Goal: Task Accomplishment & Management: Use online tool/utility

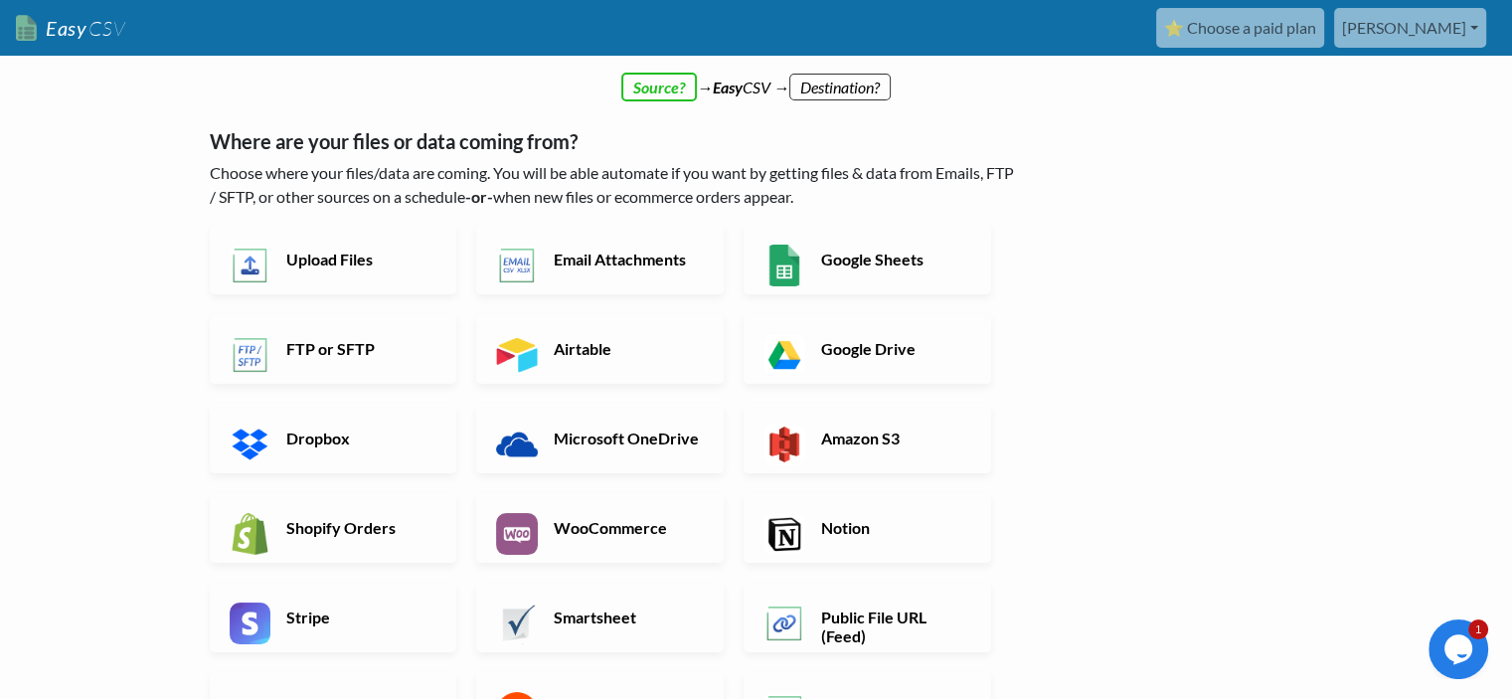
click at [1420, 31] on link "[PERSON_NAME]" at bounding box center [1410, 28] width 152 height 40
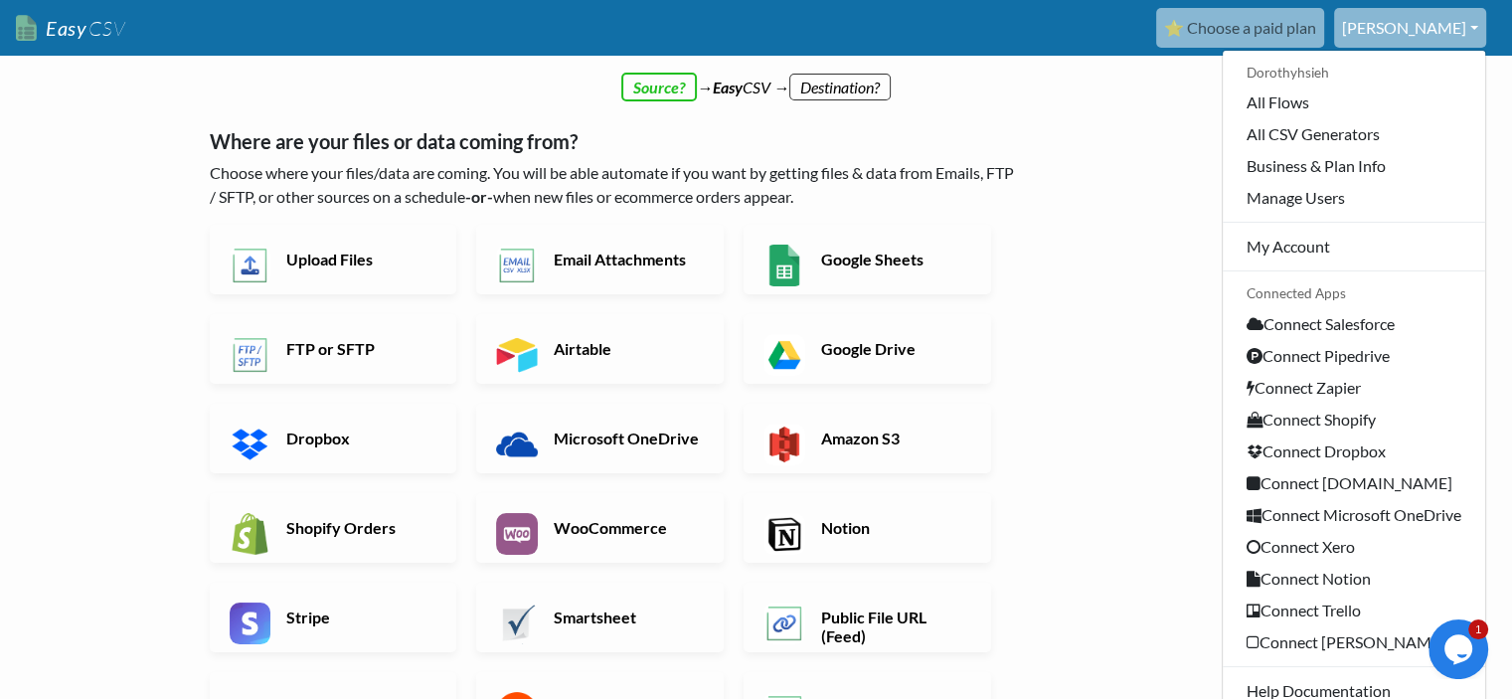
click at [1128, 242] on div "← back Thanks for signing up! Set up your Import Flow and Upload Page in 1 minu…" at bounding box center [756, 582] width 1133 height 966
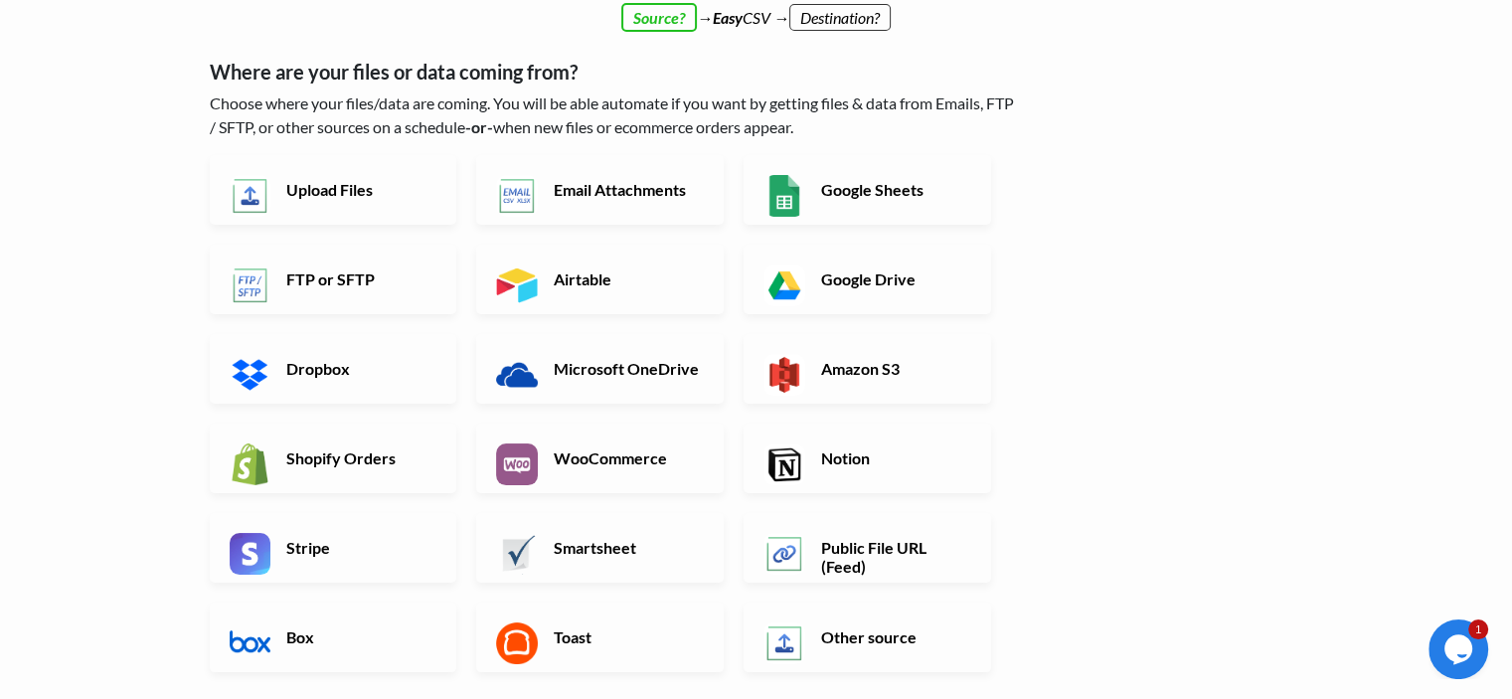
scroll to position [99, 0]
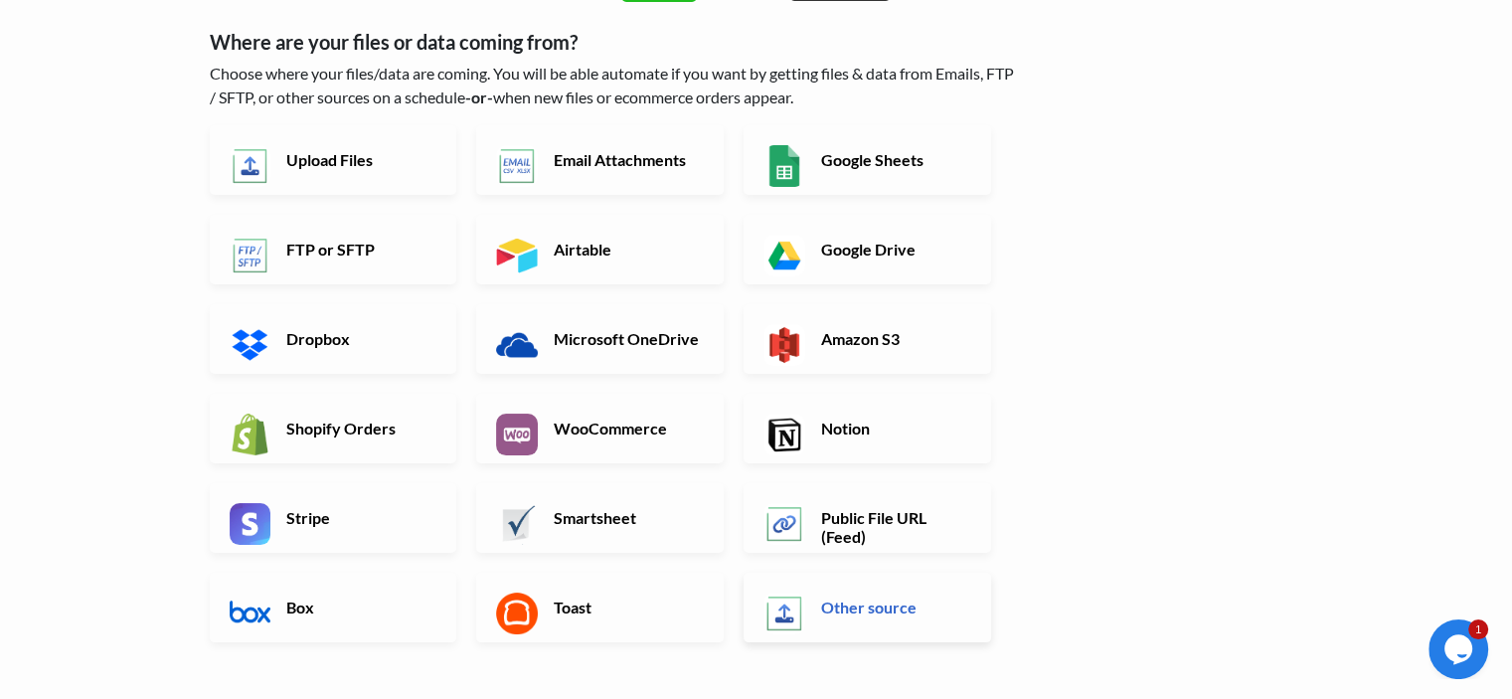
click at [882, 604] on h6 "Other source" at bounding box center [894, 606] width 156 height 19
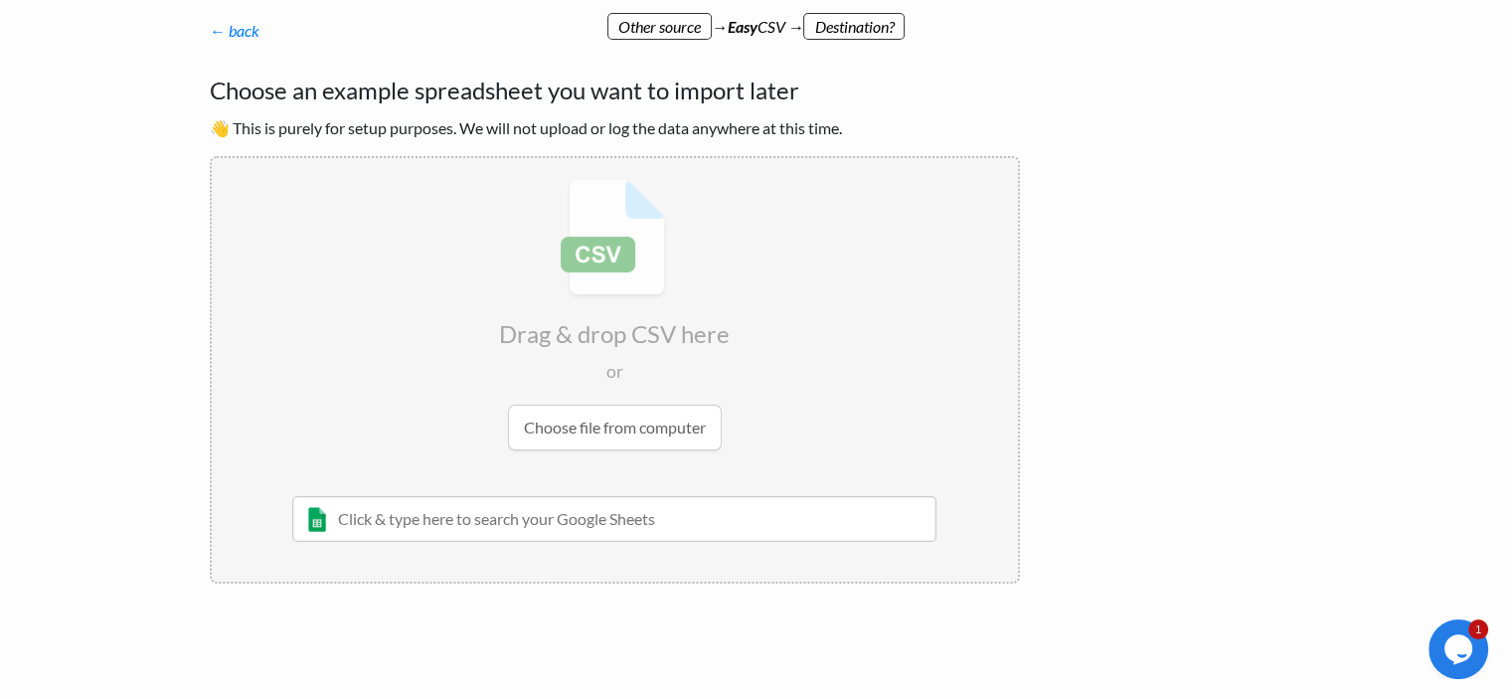
scroll to position [87, 0]
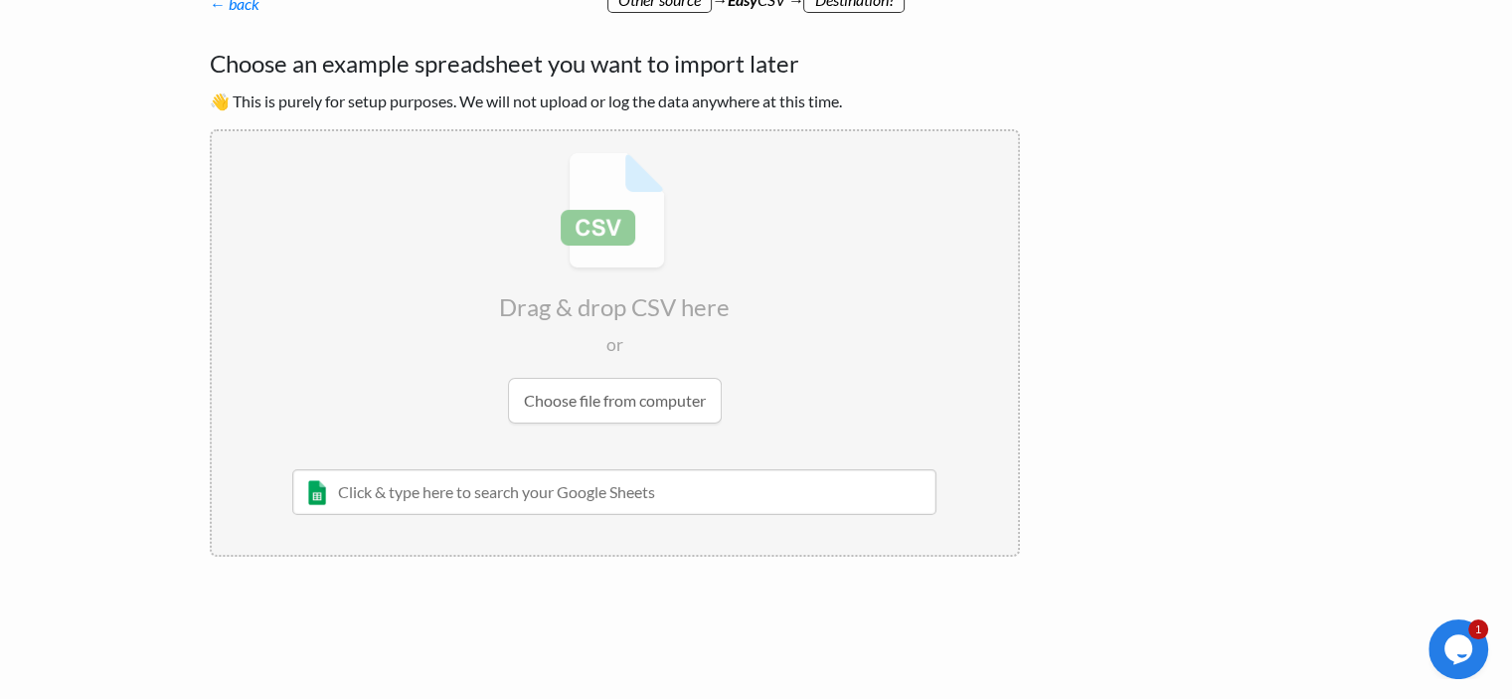
click at [609, 409] on input "file" at bounding box center [615, 287] width 806 height 313
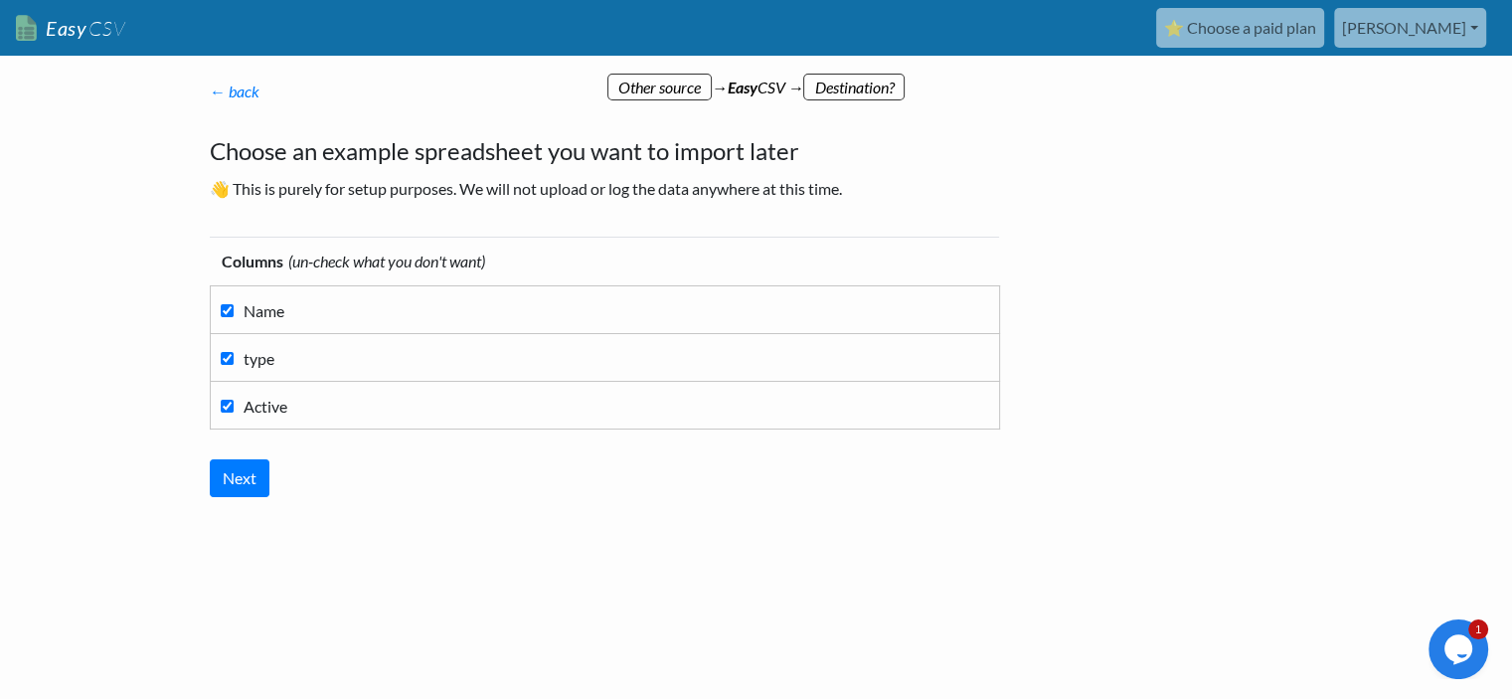
scroll to position [0, 0]
click at [261, 475] on input "Next" at bounding box center [247, 478] width 60 height 38
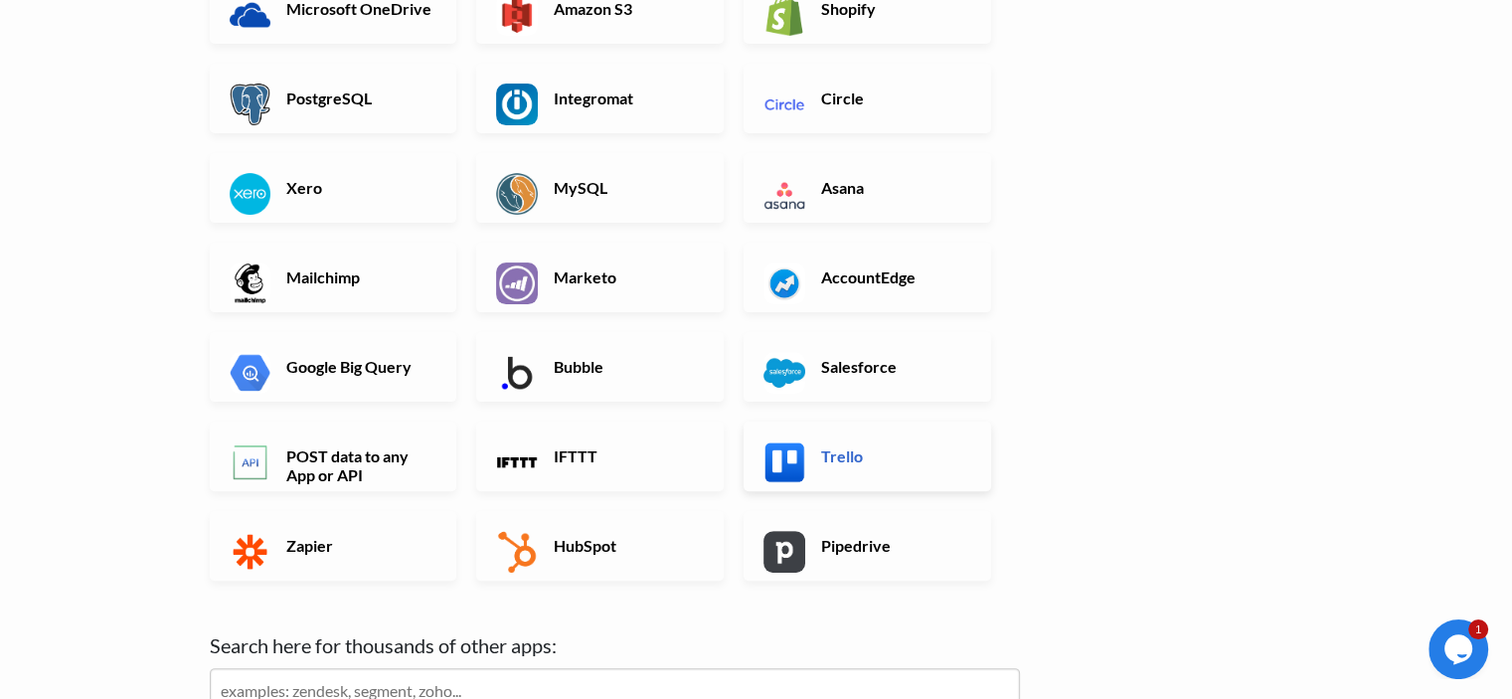
scroll to position [568, 0]
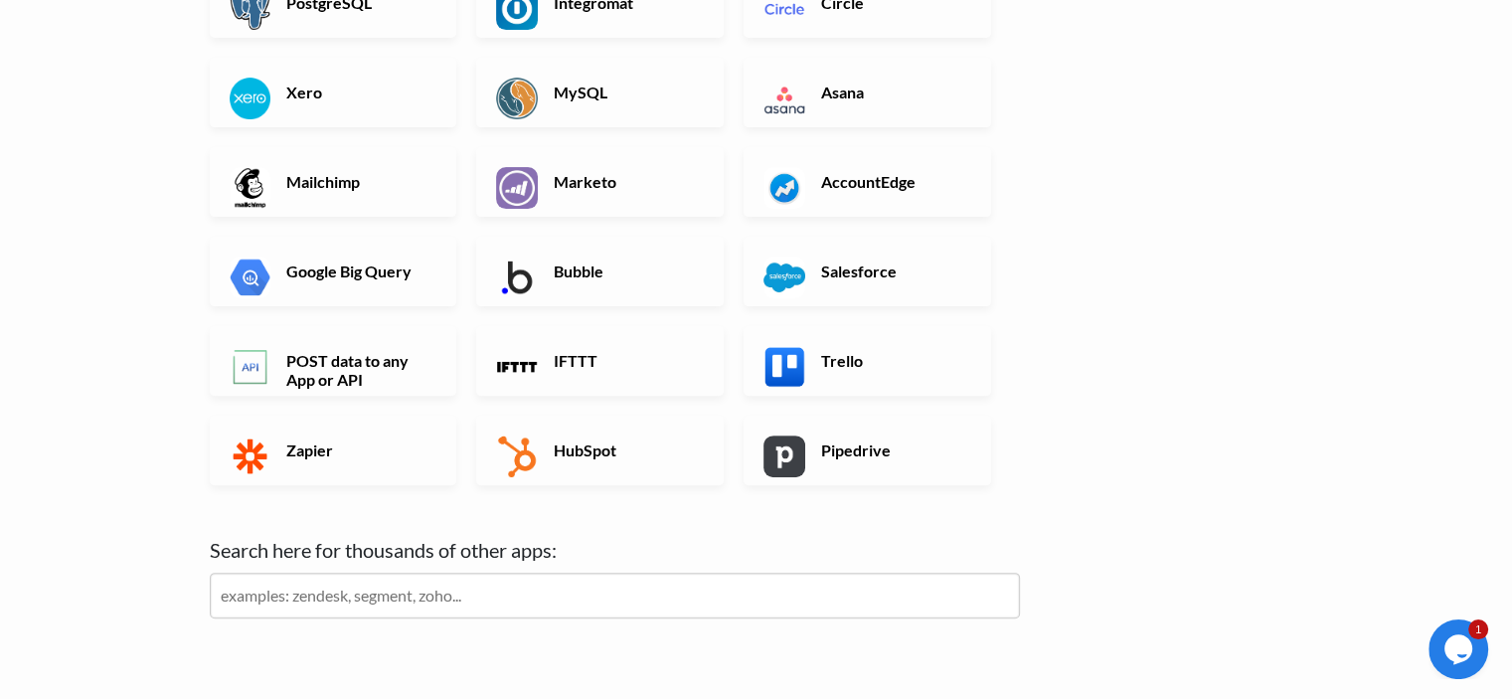
click at [677, 605] on input "text" at bounding box center [615, 595] width 810 height 46
type input "ㄋ"
click at [874, 281] on link "Salesforce" at bounding box center [866, 272] width 247 height 70
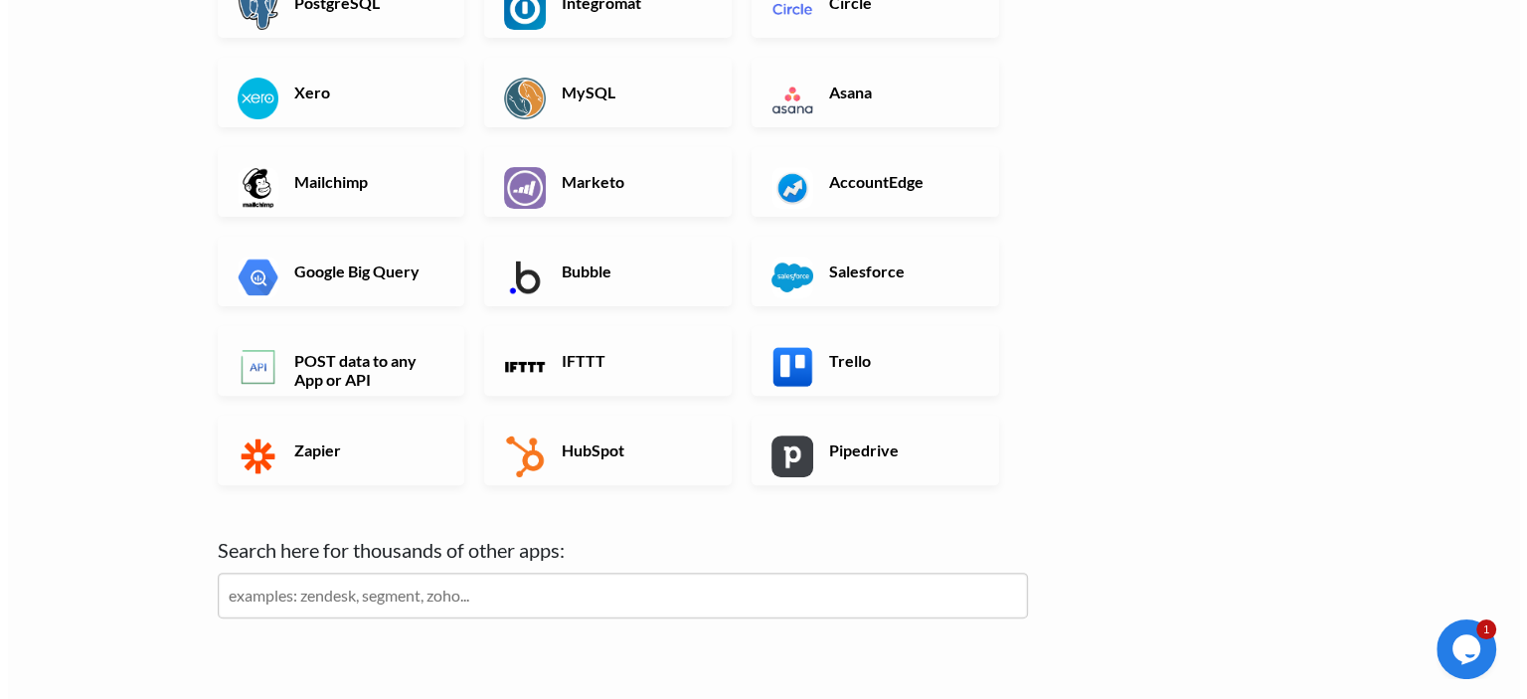
scroll to position [0, 0]
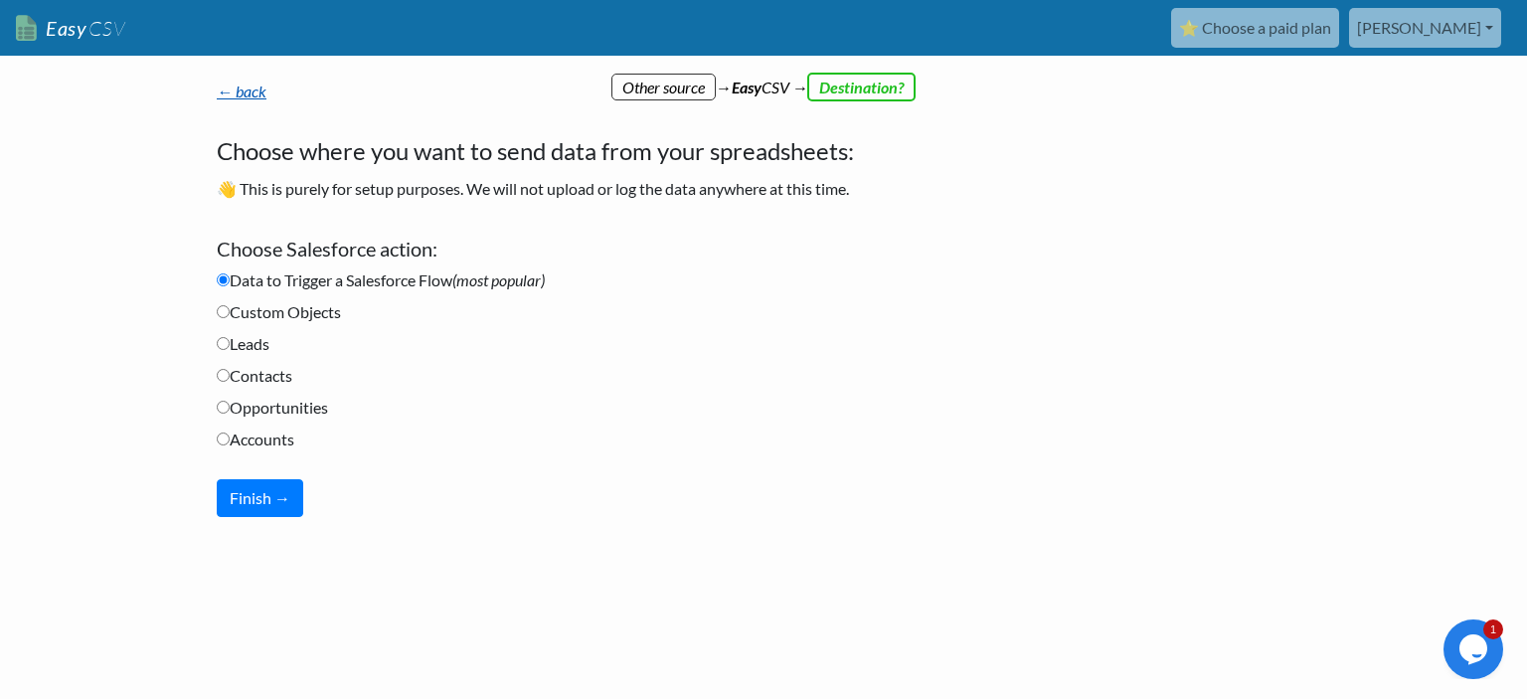
click at [251, 90] on link "← back" at bounding box center [242, 90] width 50 height 19
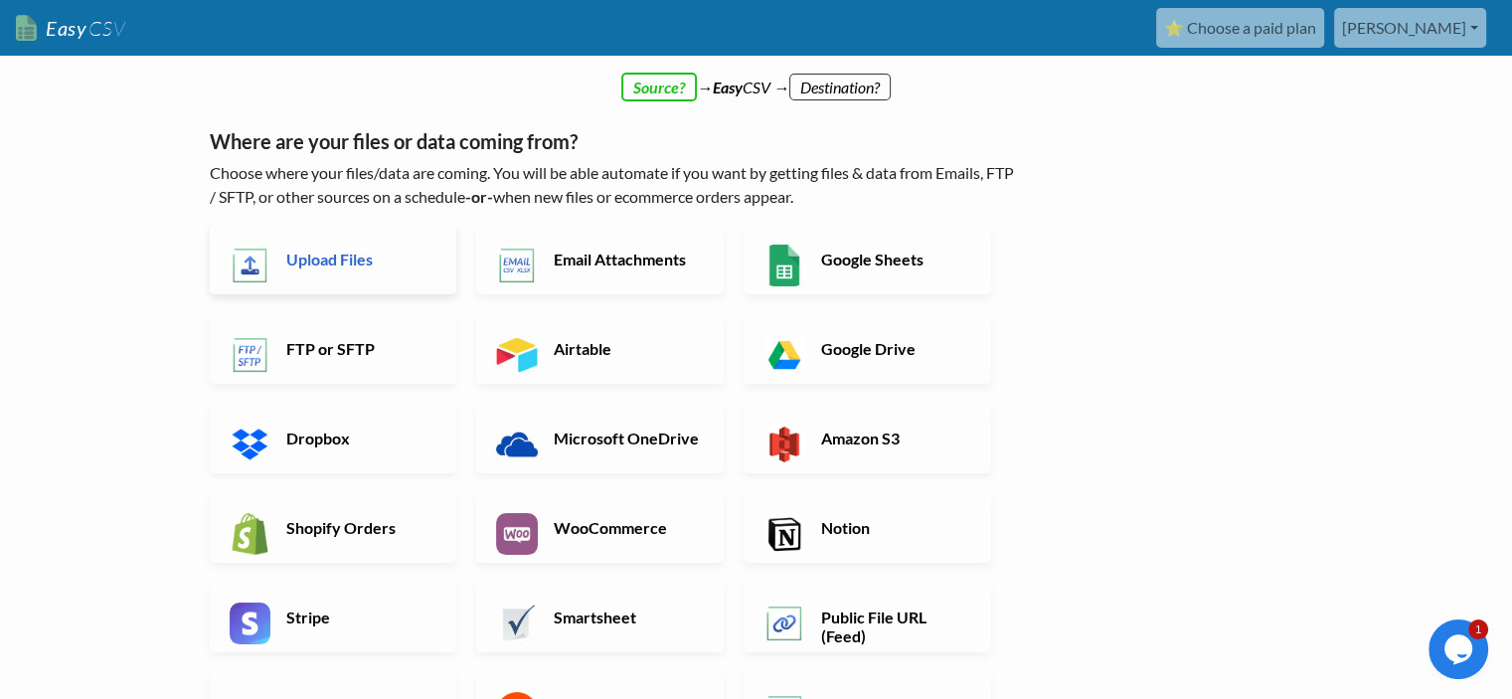
click at [327, 277] on link "Upload Files" at bounding box center [333, 260] width 247 height 70
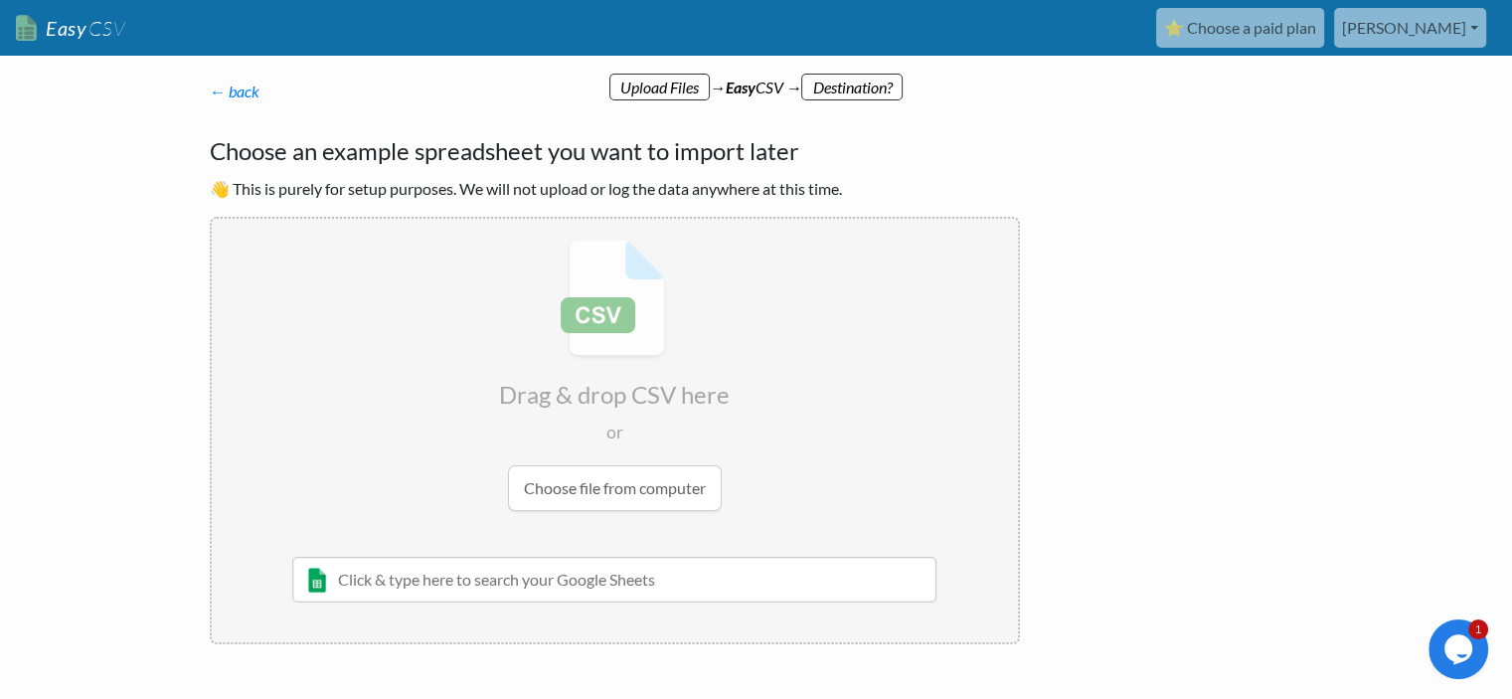
click at [555, 588] on input "text" at bounding box center [614, 580] width 645 height 46
type input "ㄇ"
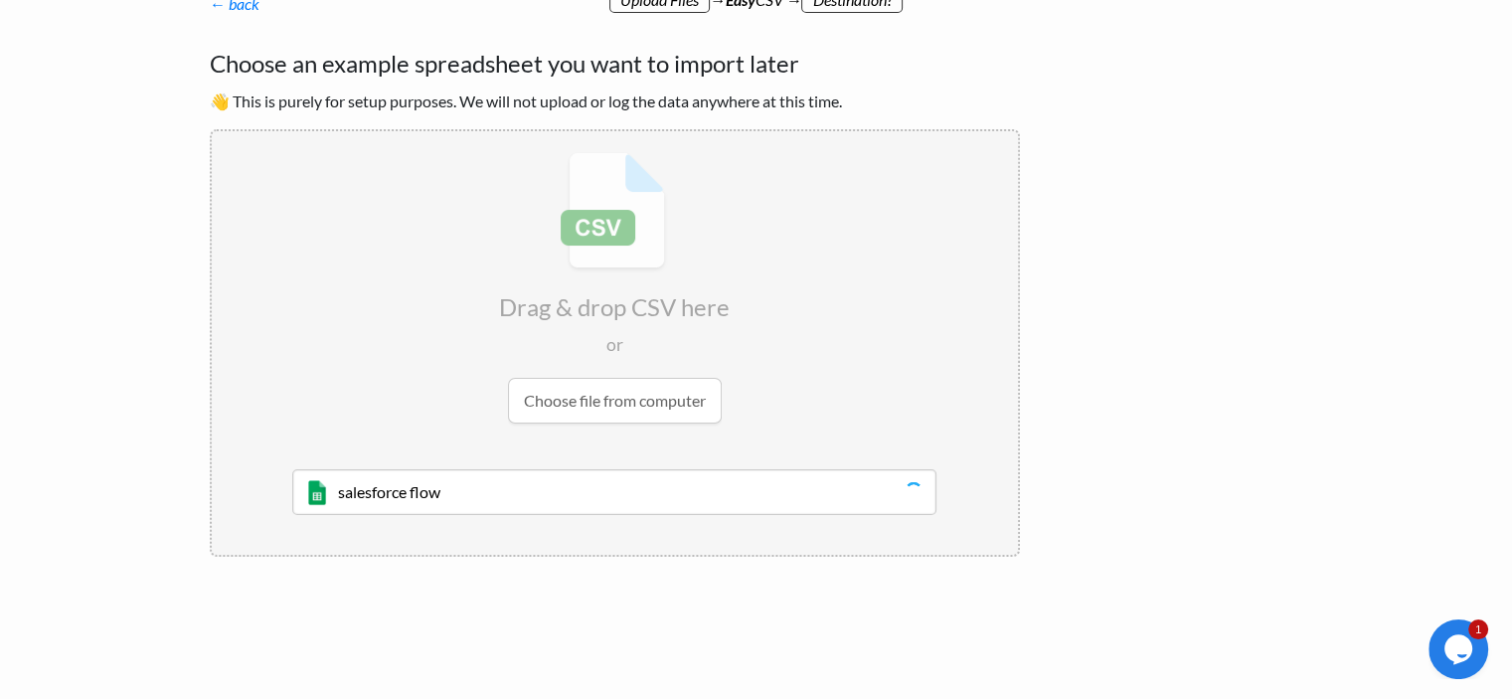
scroll to position [298, 0]
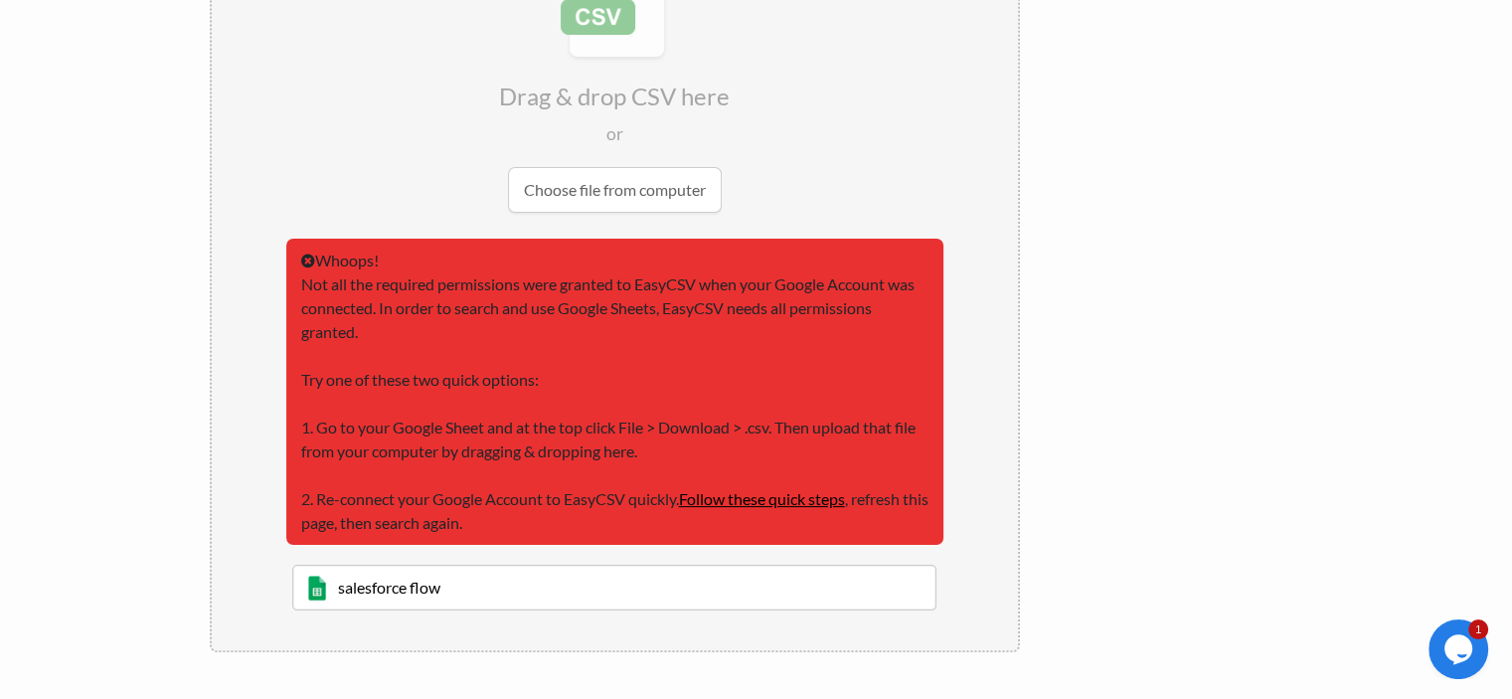
type input "salesforce flow"
click at [806, 496] on link "Follow these quick steps" at bounding box center [762, 498] width 166 height 19
click at [474, 573] on input "salesforce flow" at bounding box center [614, 587] width 645 height 46
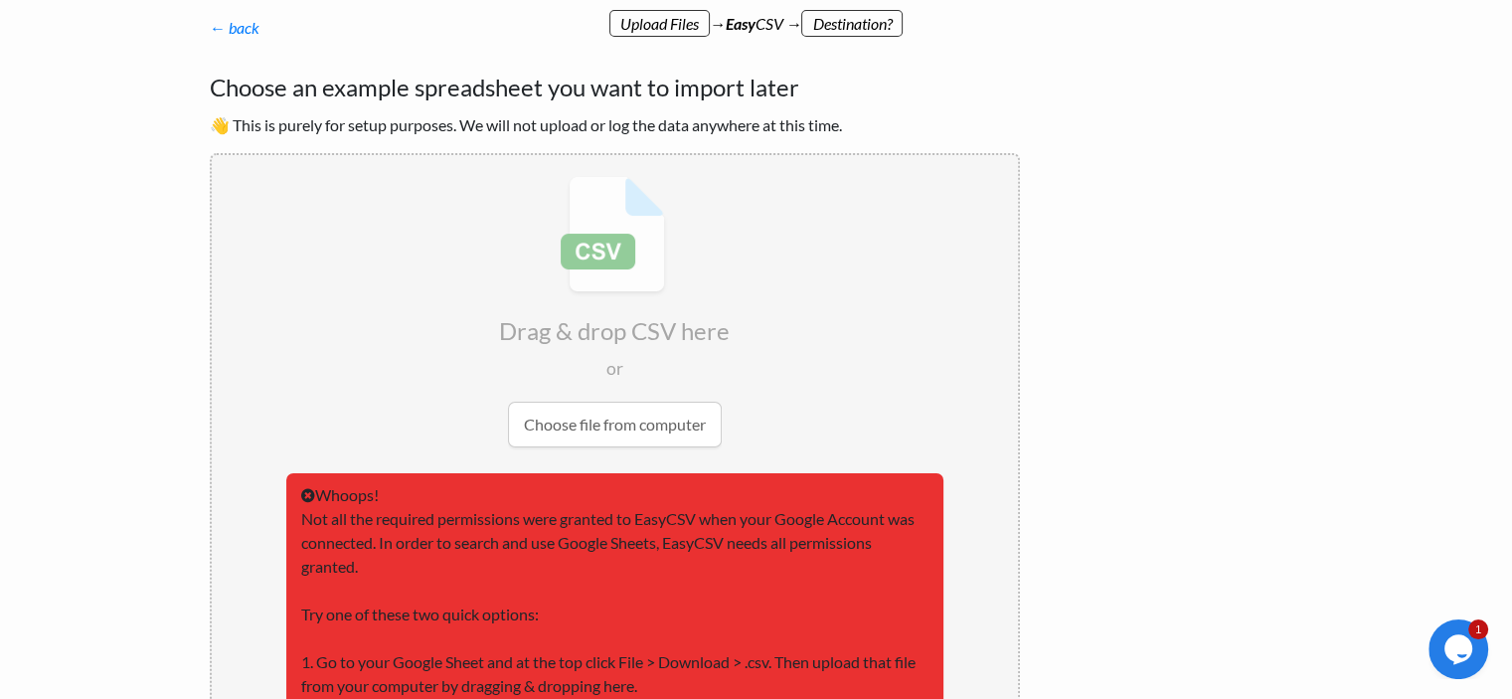
scroll to position [0, 0]
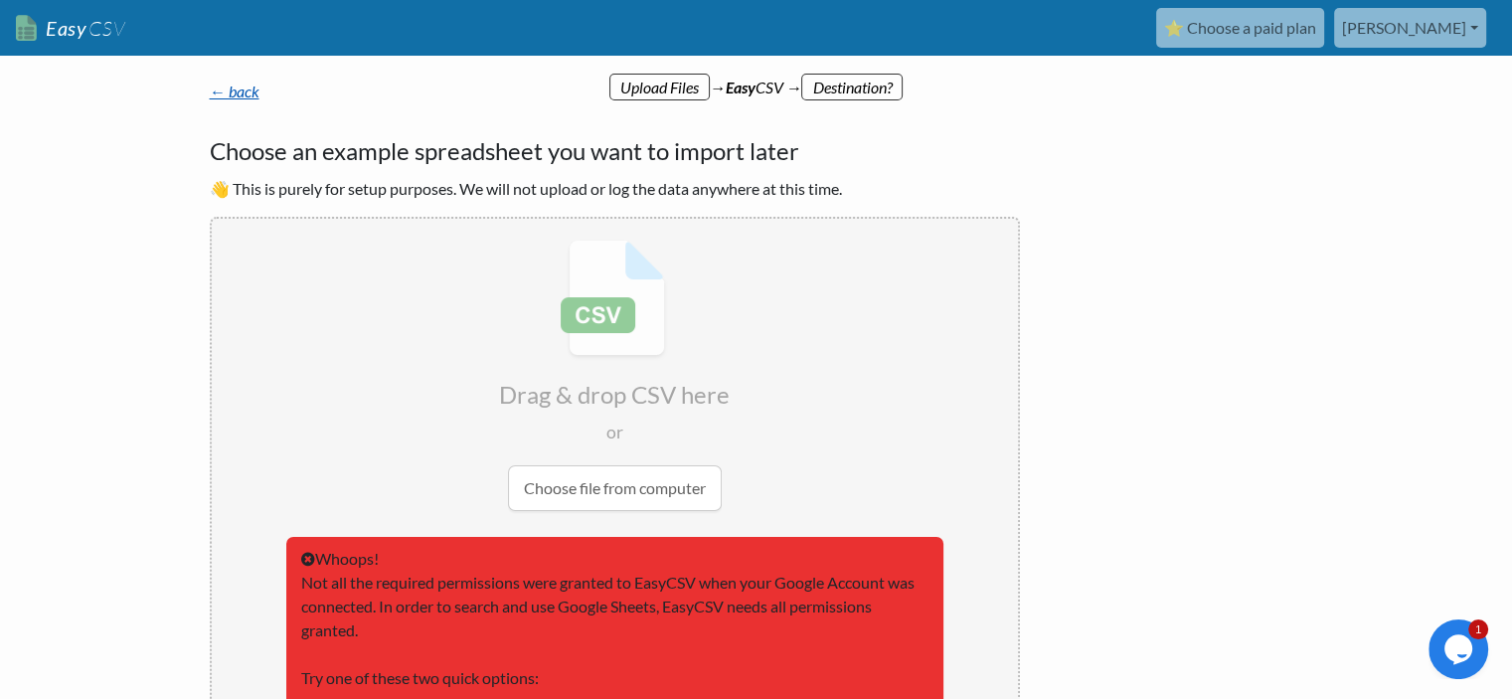
click at [230, 88] on link "← back" at bounding box center [235, 90] width 50 height 19
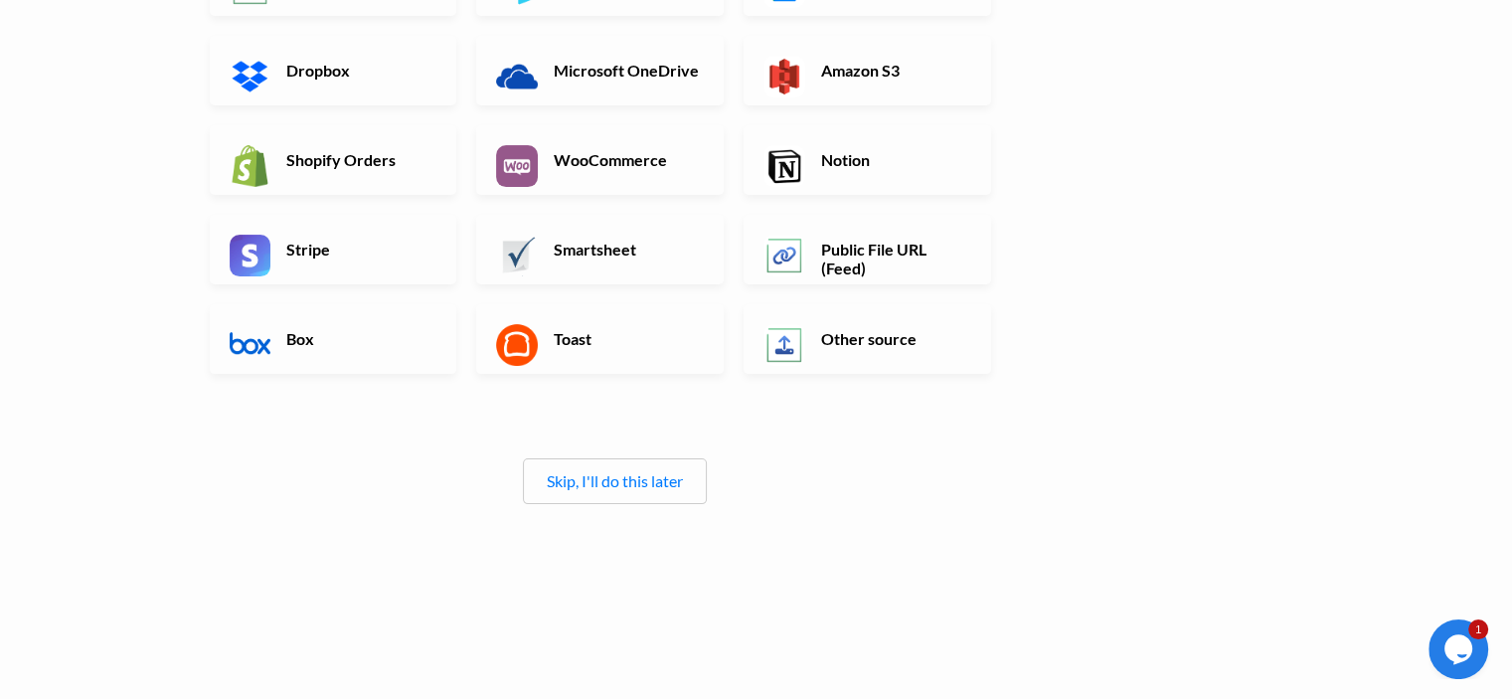
scroll to position [382, 0]
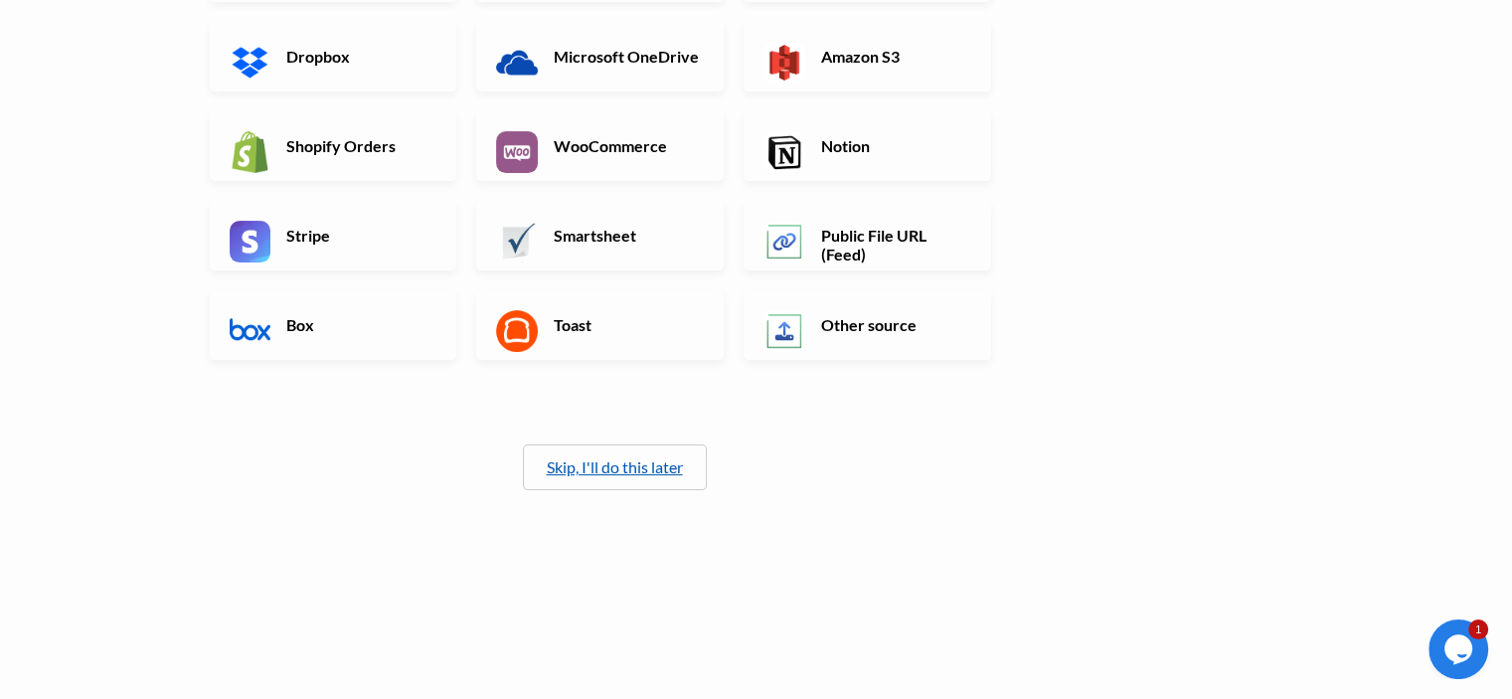
click at [606, 471] on link "Skip, I'll do this later" at bounding box center [615, 466] width 136 height 19
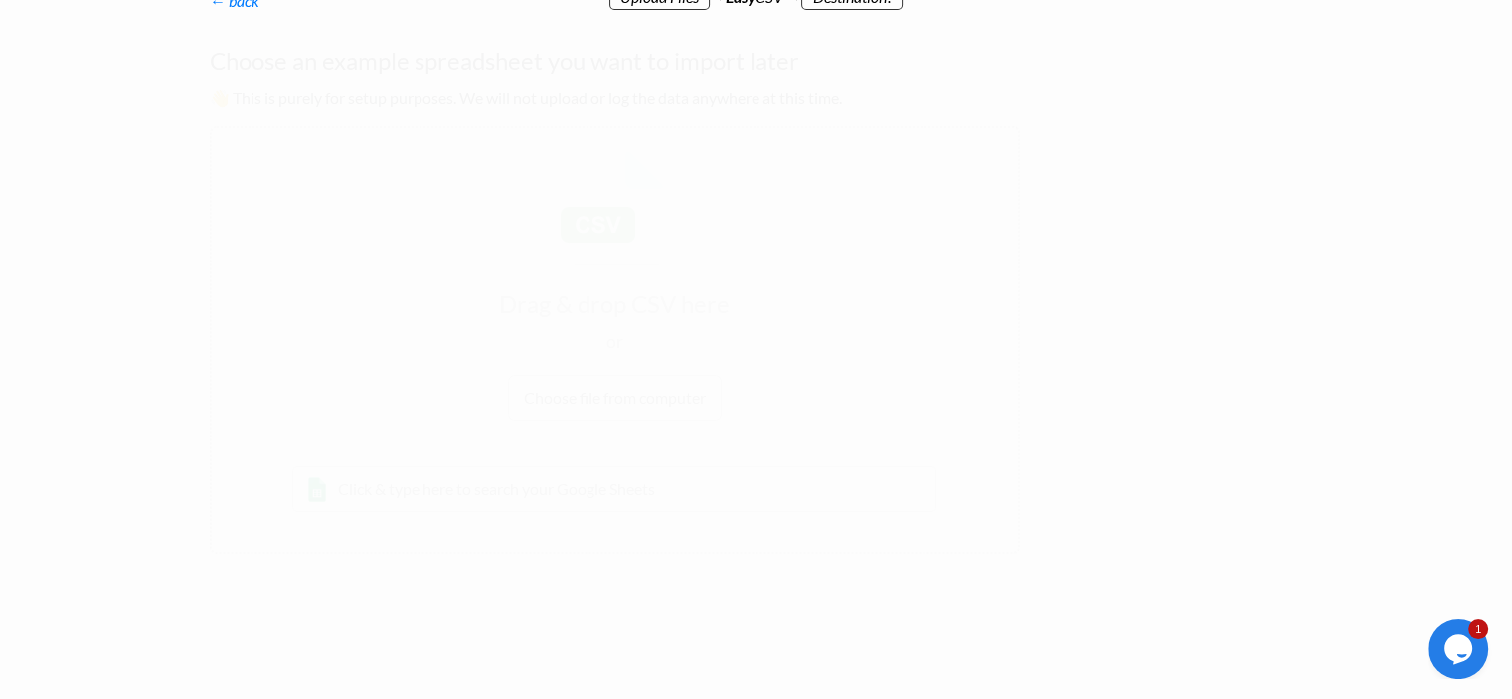
scroll to position [0, 0]
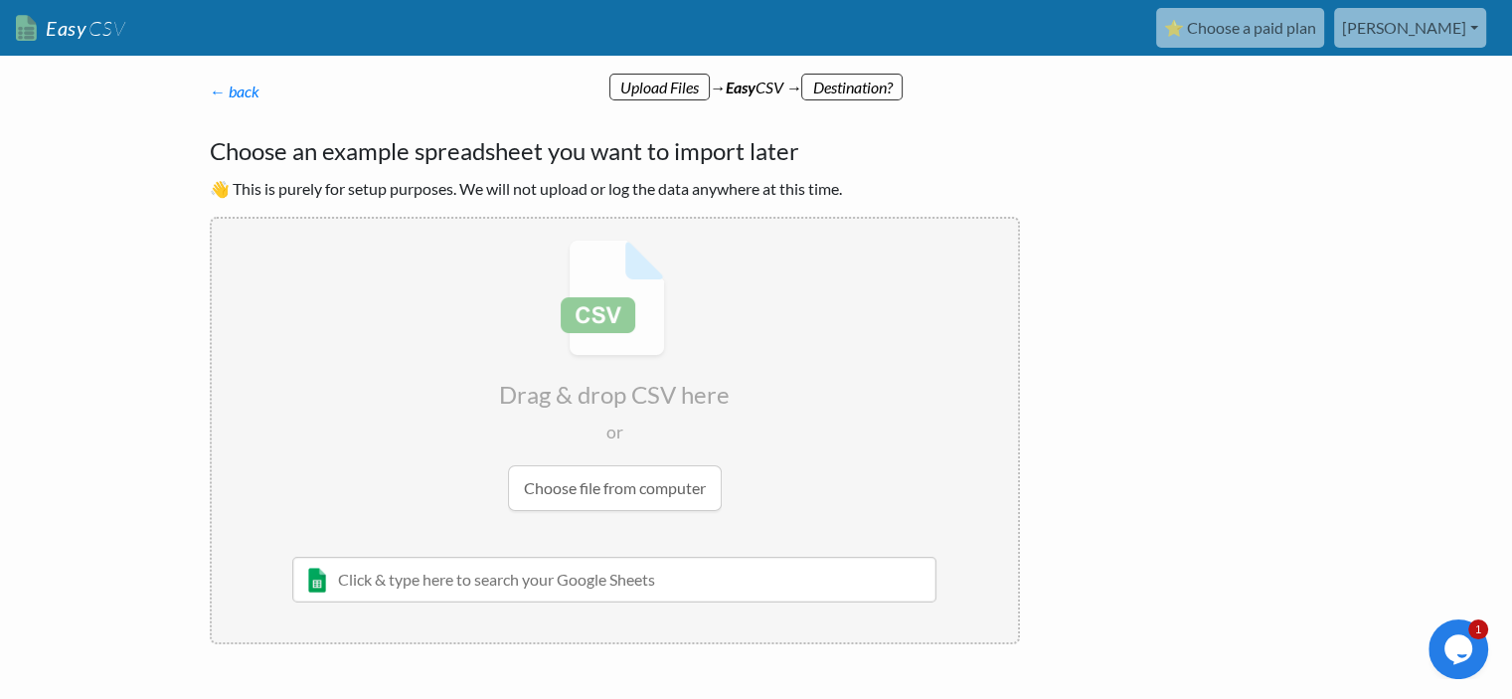
click at [640, 486] on input "file" at bounding box center [615, 375] width 806 height 313
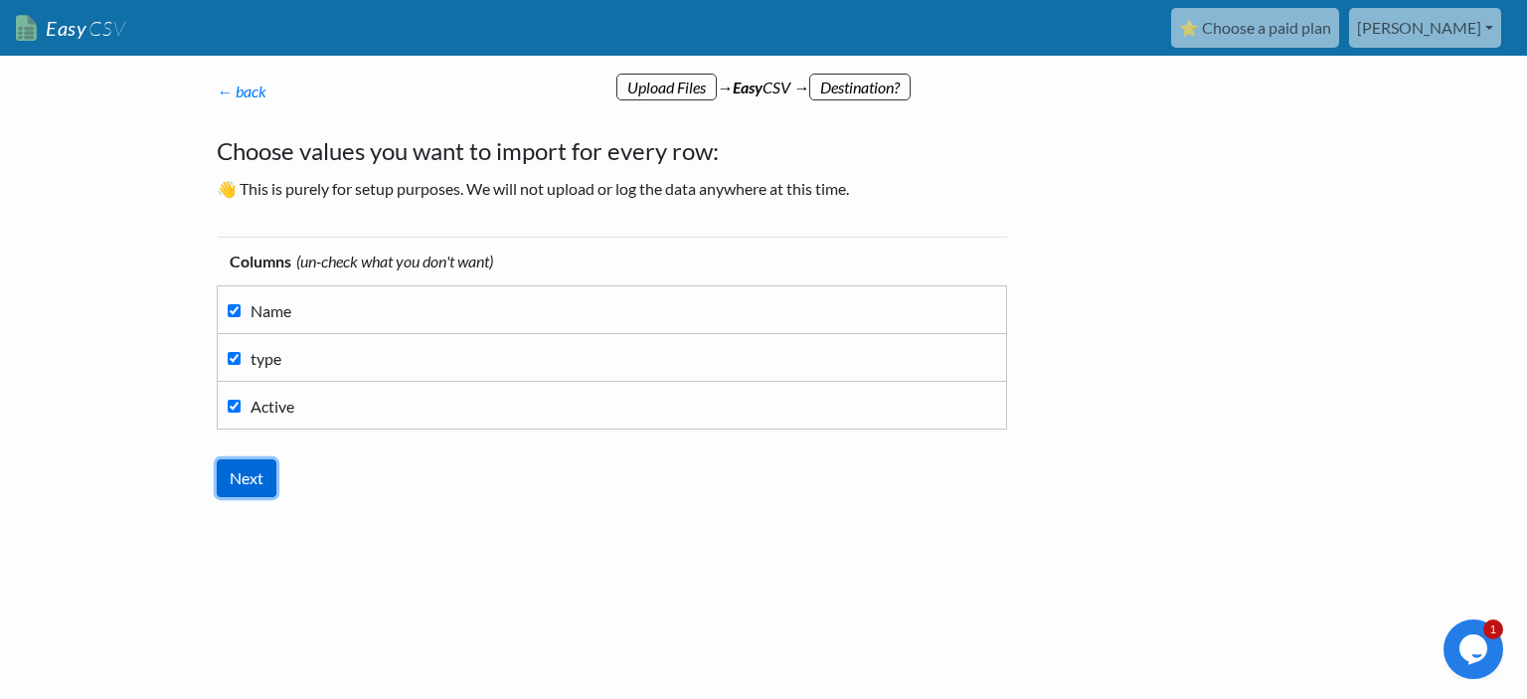
click at [251, 475] on input "Next" at bounding box center [247, 478] width 60 height 38
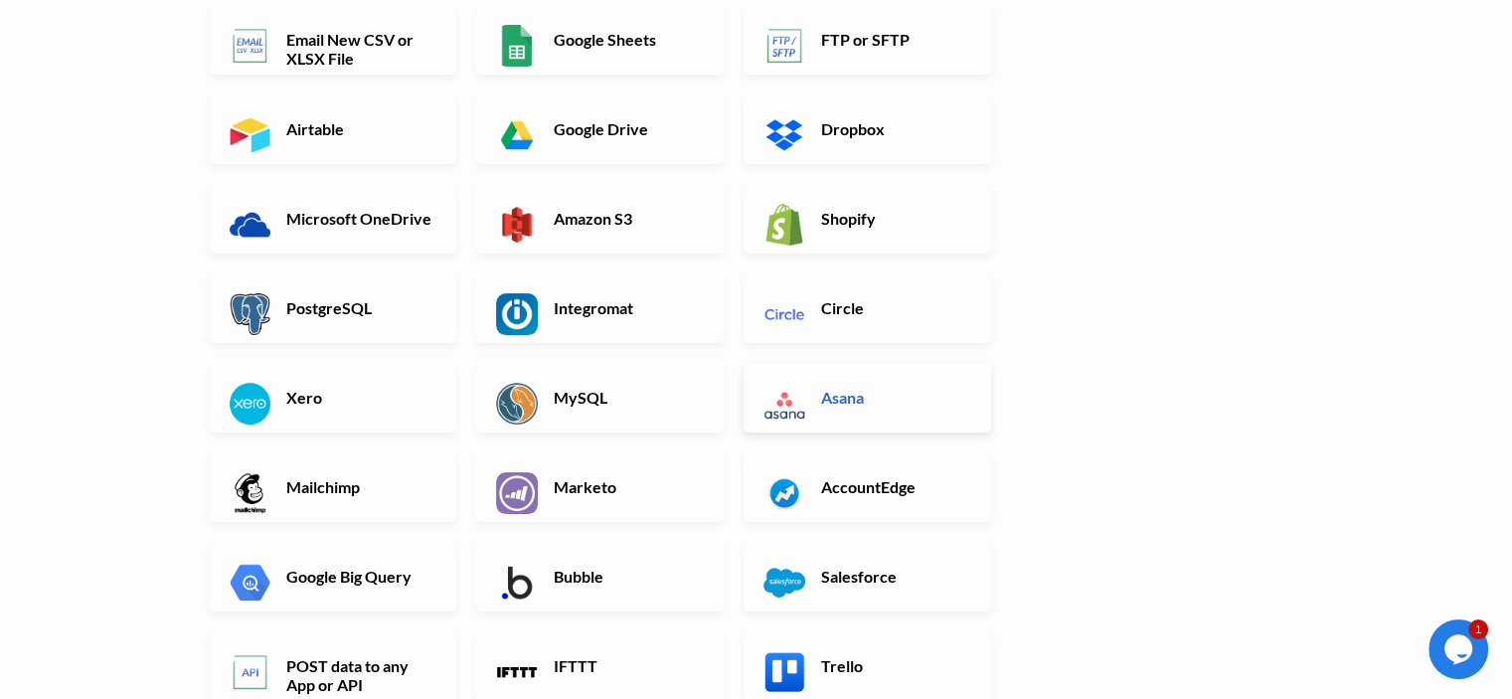
scroll to position [298, 0]
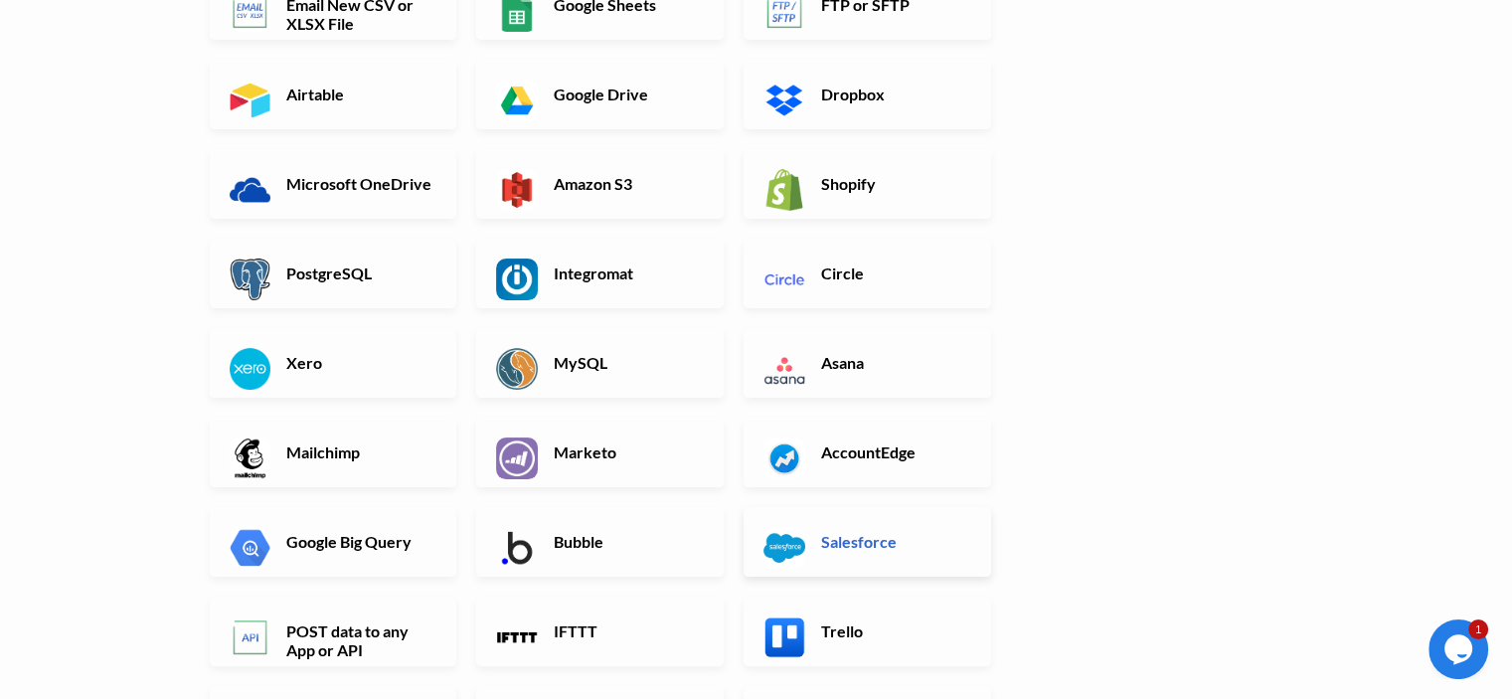
click at [834, 547] on h6 "Salesforce" at bounding box center [894, 541] width 156 height 19
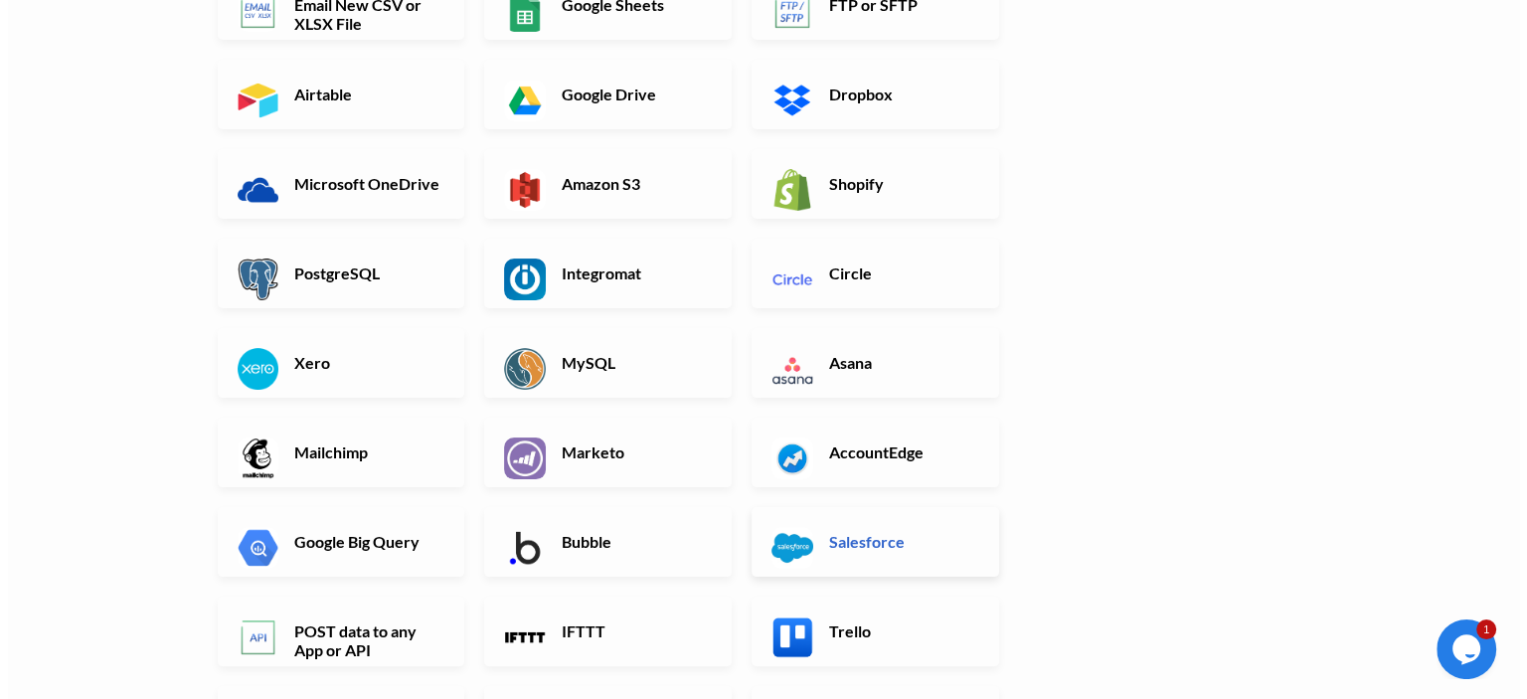
scroll to position [0, 0]
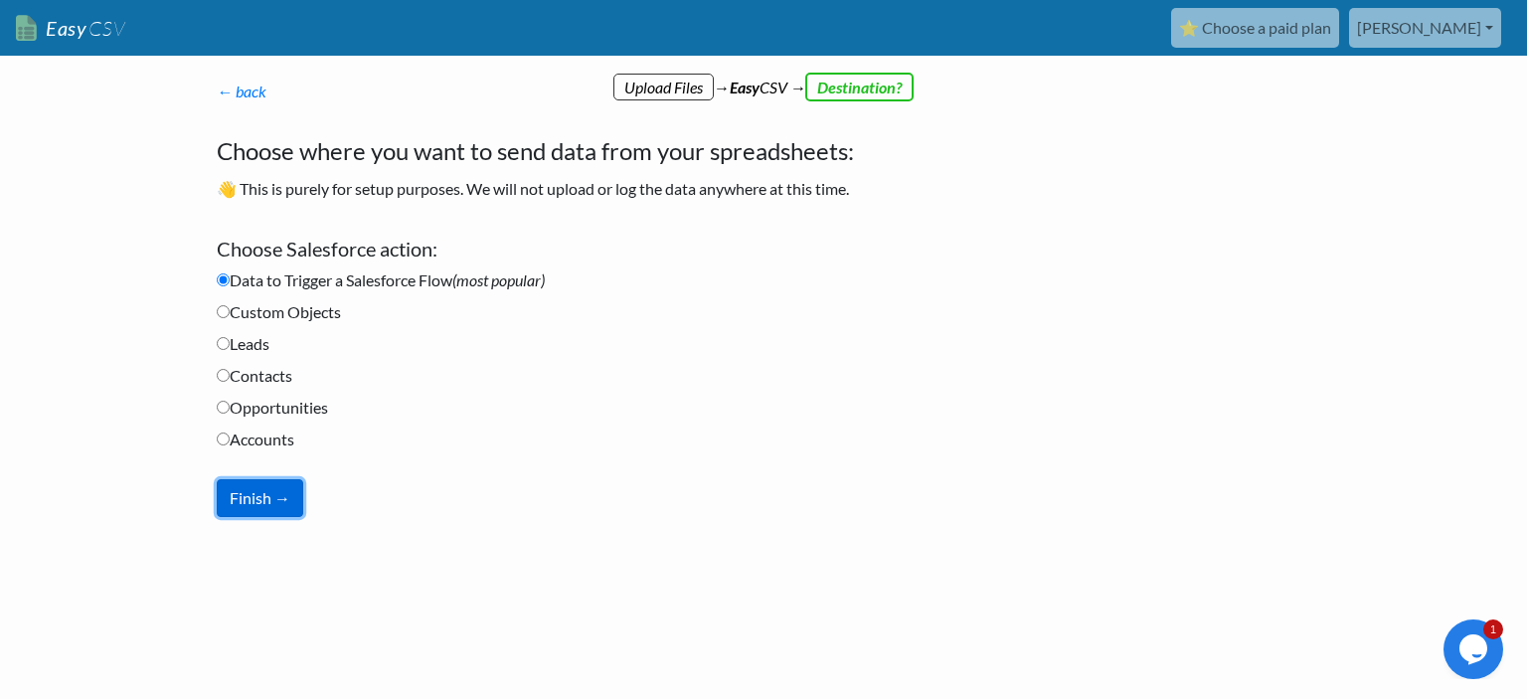
click at [262, 504] on button "Finish →" at bounding box center [260, 498] width 86 height 38
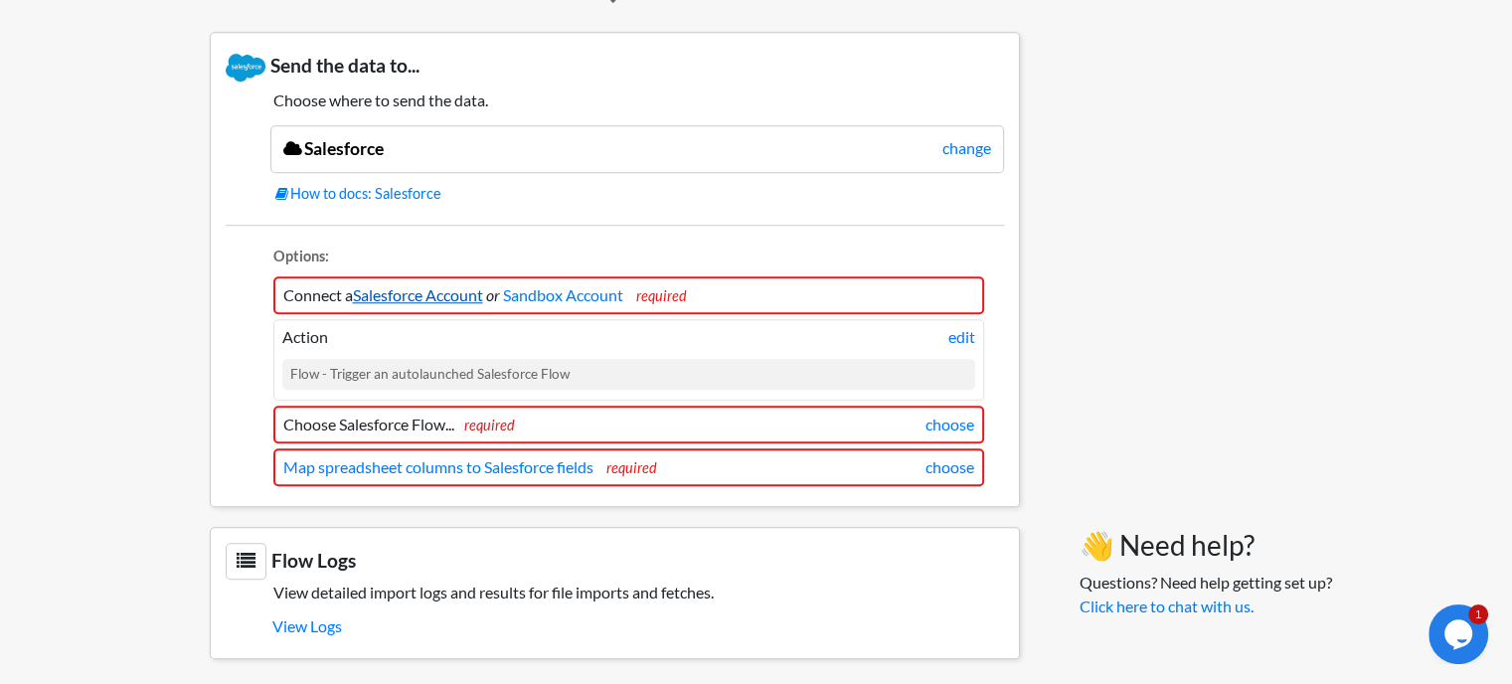
click at [467, 293] on link "Salesforce Account" at bounding box center [418, 294] width 130 height 19
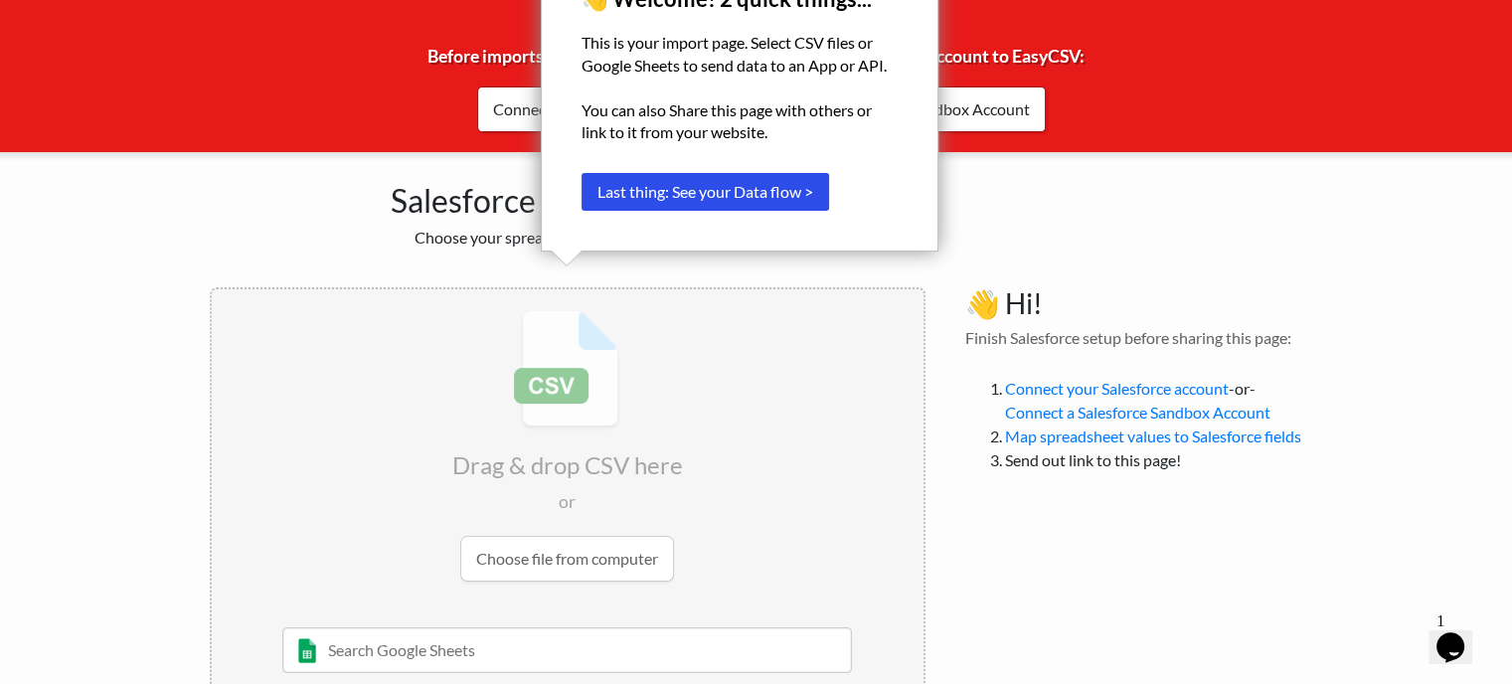
scroll to position [163, 0]
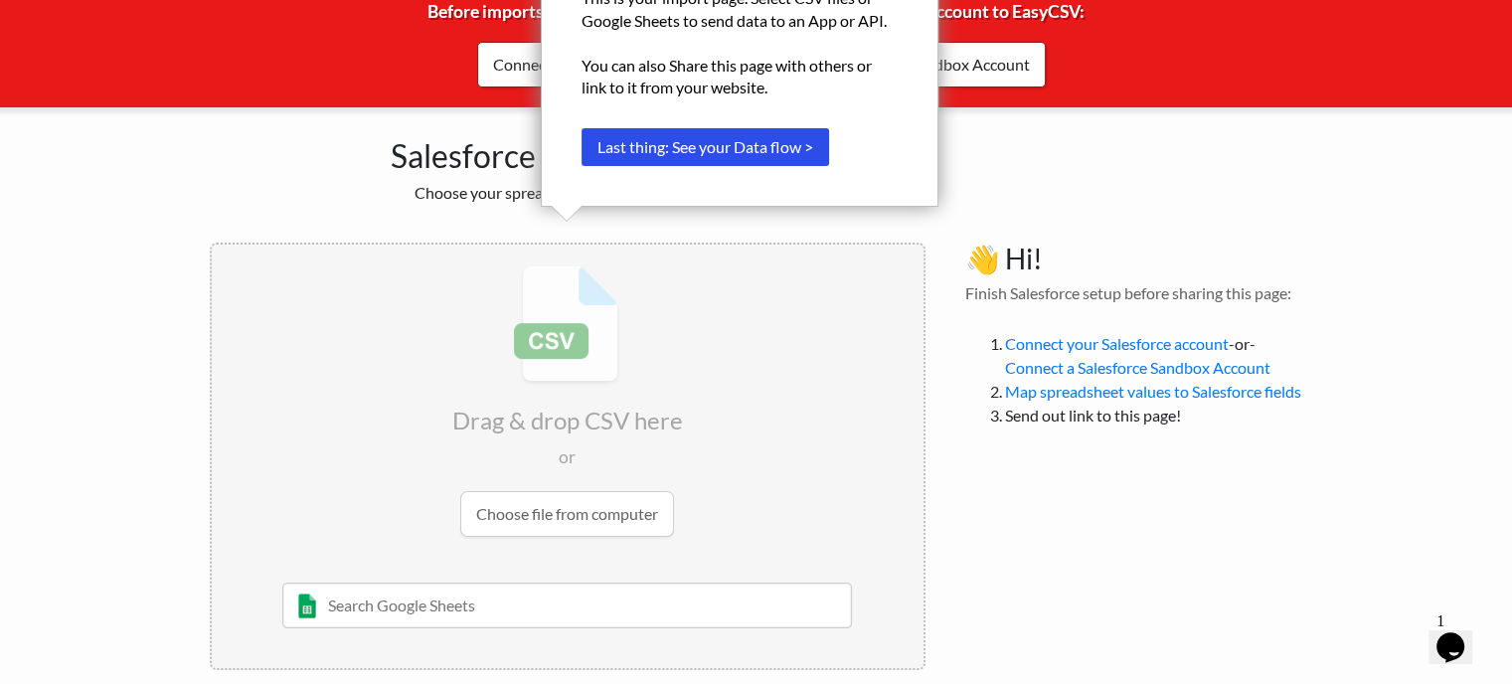
click at [461, 608] on input "text" at bounding box center [566, 605] width 569 height 46
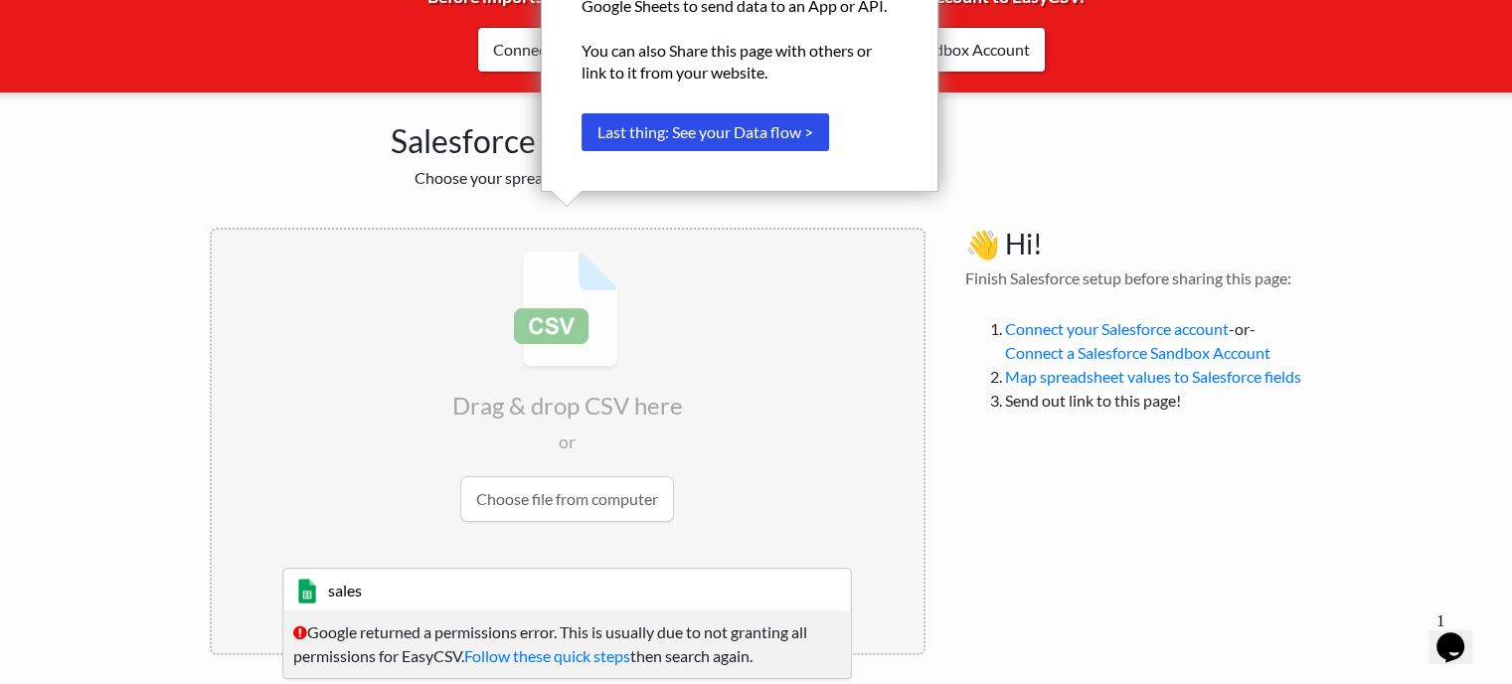
scroll to position [182, 0]
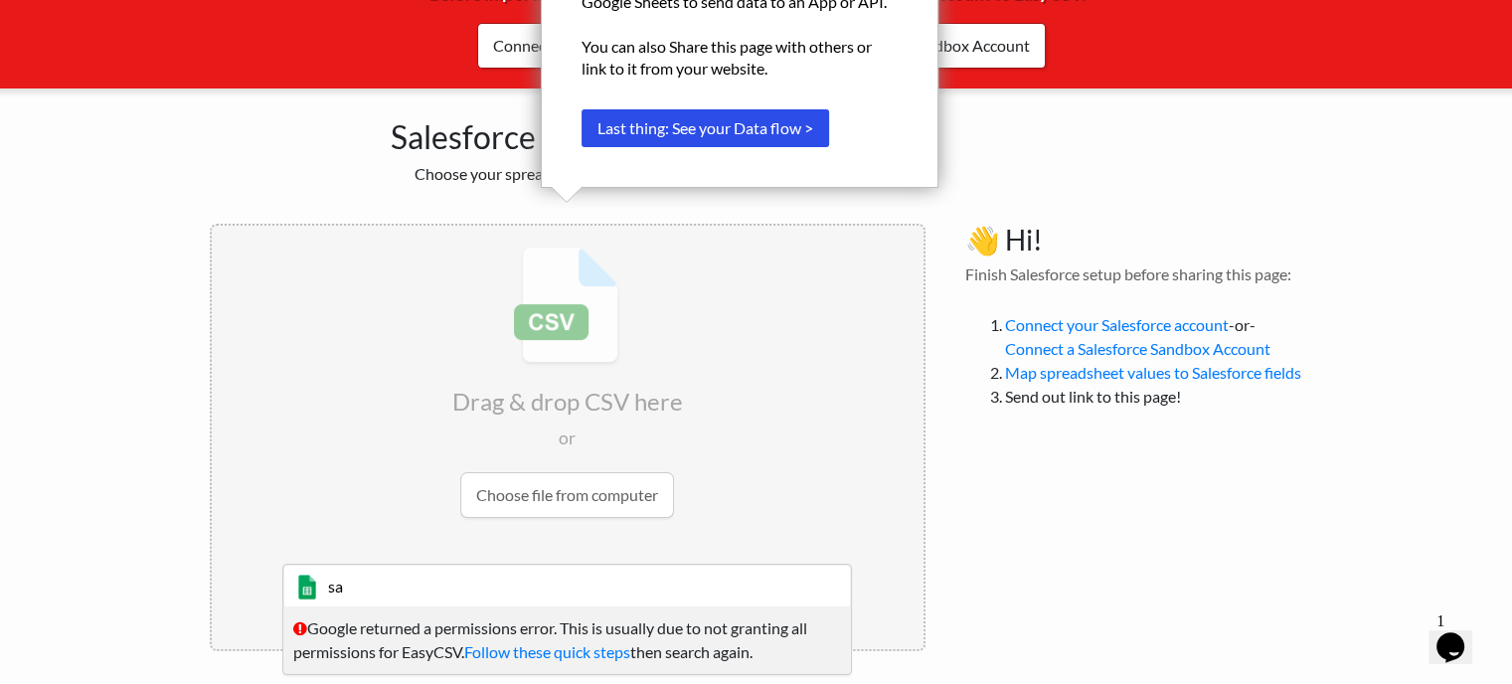
type input "s"
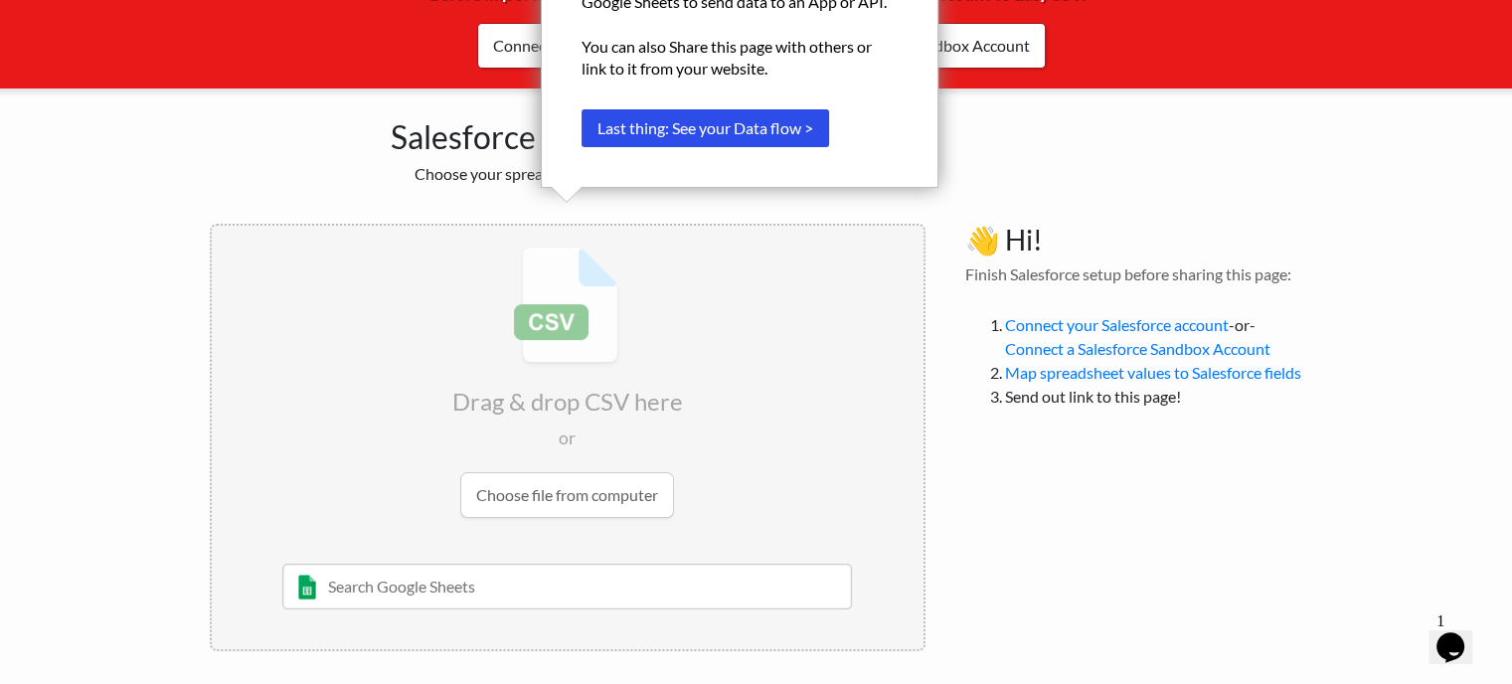
click at [555, 480] on input "file" at bounding box center [568, 382] width 712 height 313
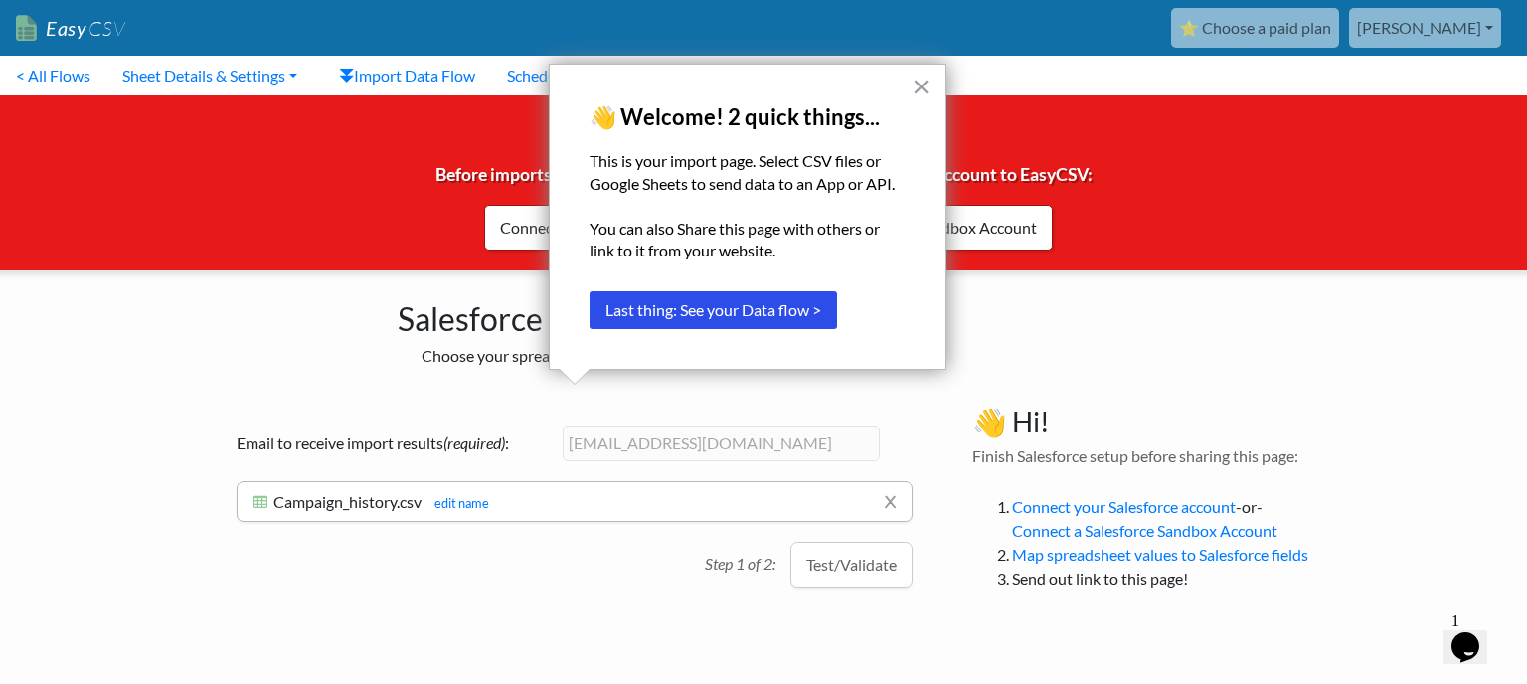
click at [925, 85] on button "×" at bounding box center [920, 87] width 19 height 32
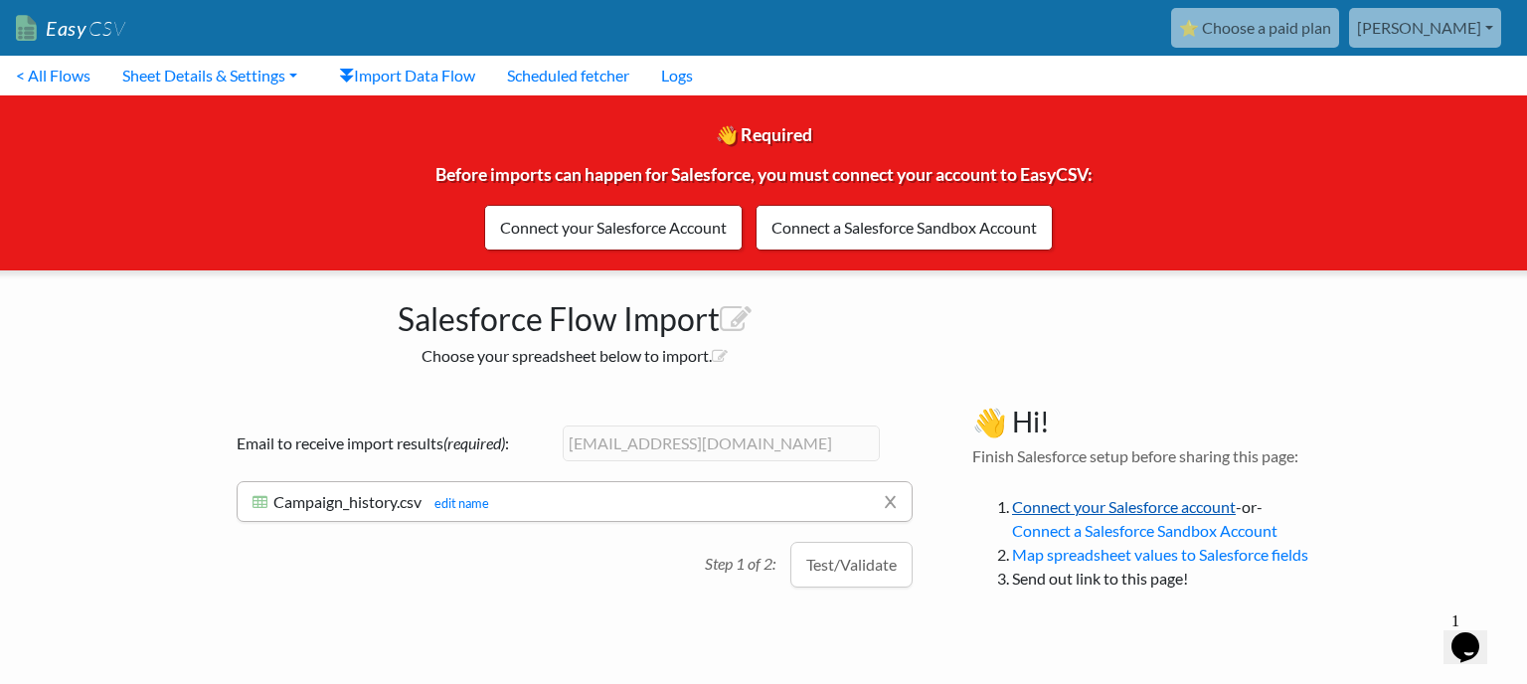
click at [1091, 506] on link "Connect your Salesforce account" at bounding box center [1124, 506] width 224 height 19
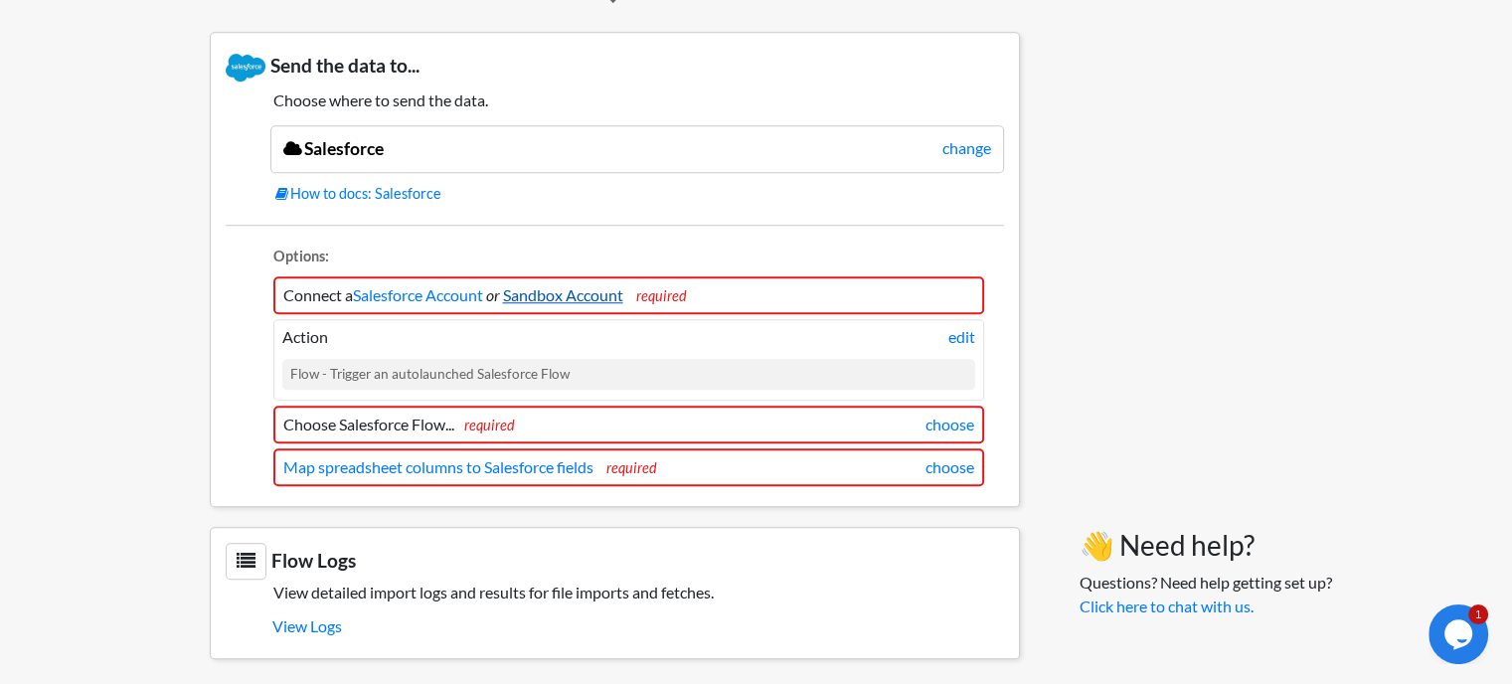
click at [609, 291] on link "Sandbox Account" at bounding box center [563, 294] width 120 height 19
click at [957, 329] on link "edit" at bounding box center [961, 337] width 27 height 24
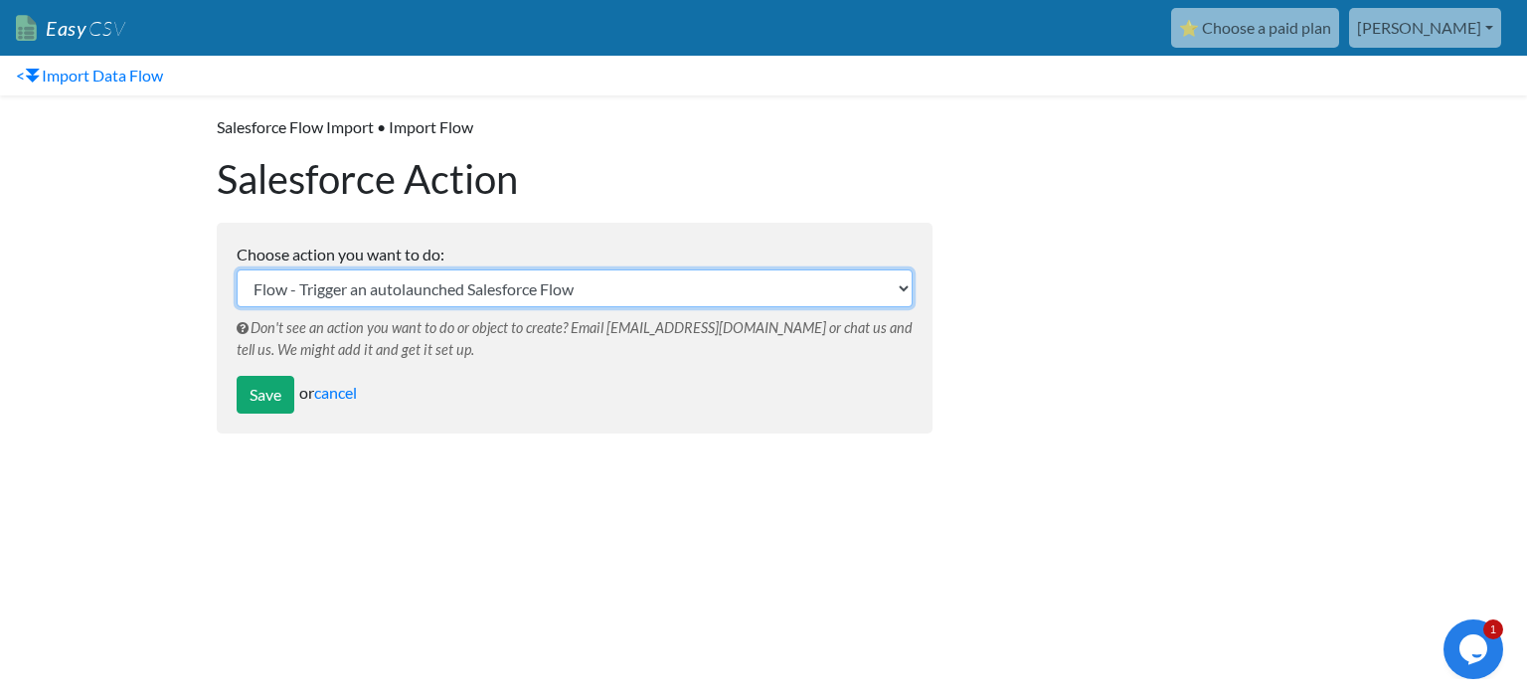
click at [684, 300] on select "Opportunity - Represents an opportunity, which is a sale or pending deal. Accou…" at bounding box center [575, 288] width 676 height 38
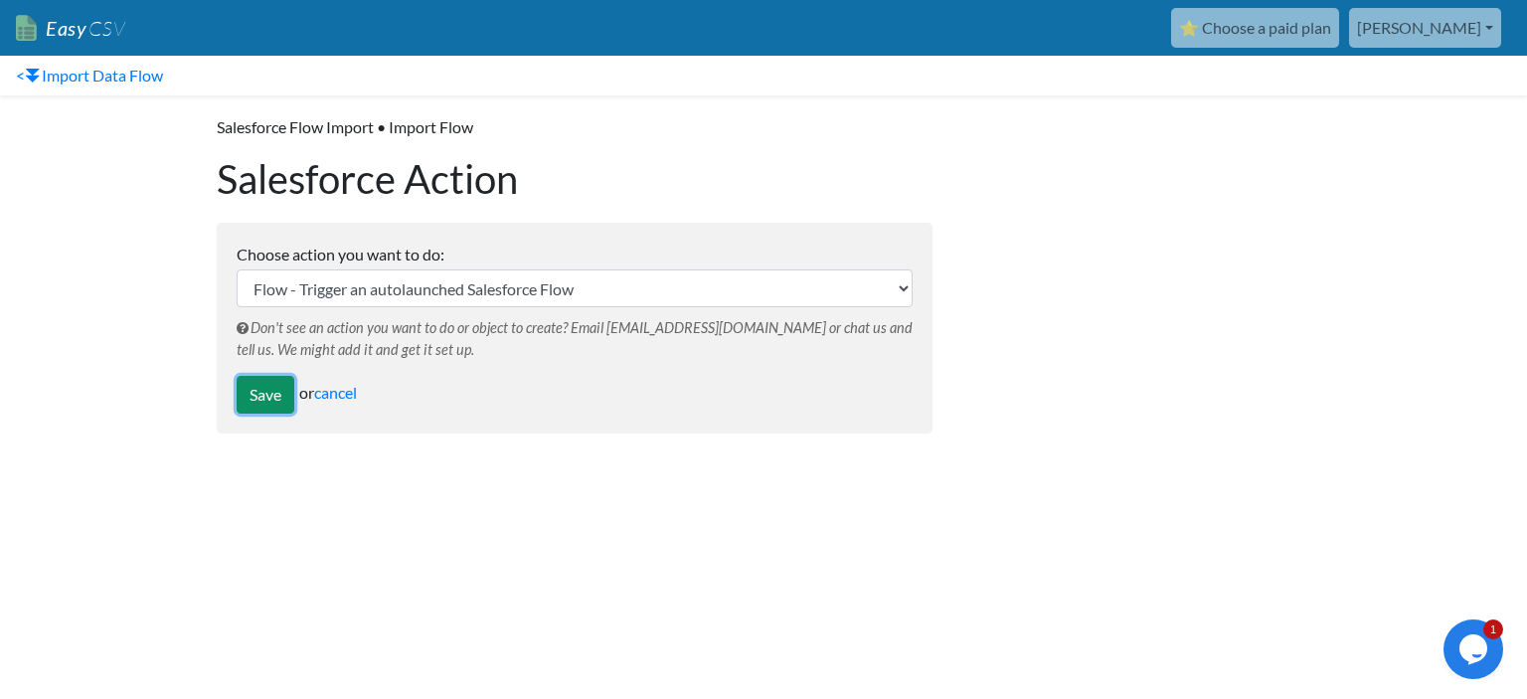
click at [246, 391] on input "Save" at bounding box center [266, 395] width 58 height 38
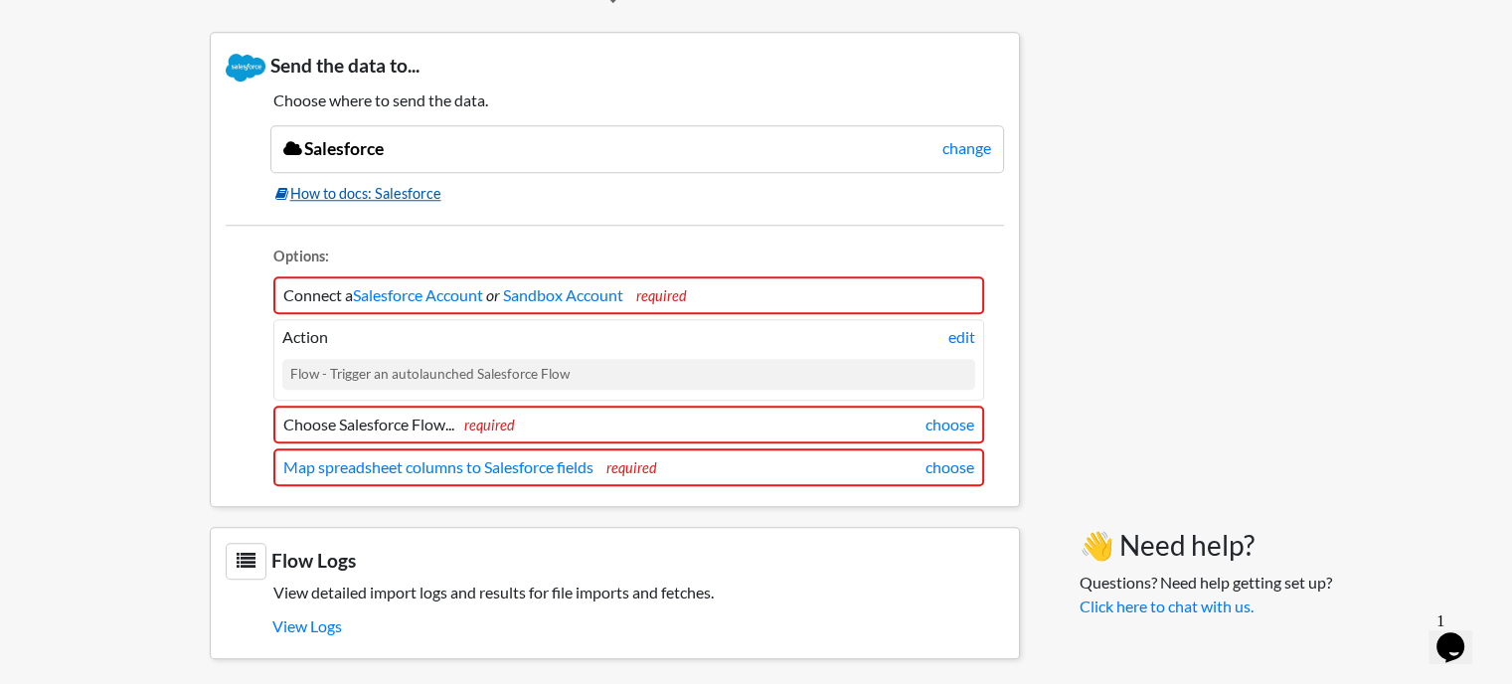
click at [399, 183] on link "How to docs: Salesforce" at bounding box center [639, 194] width 728 height 22
